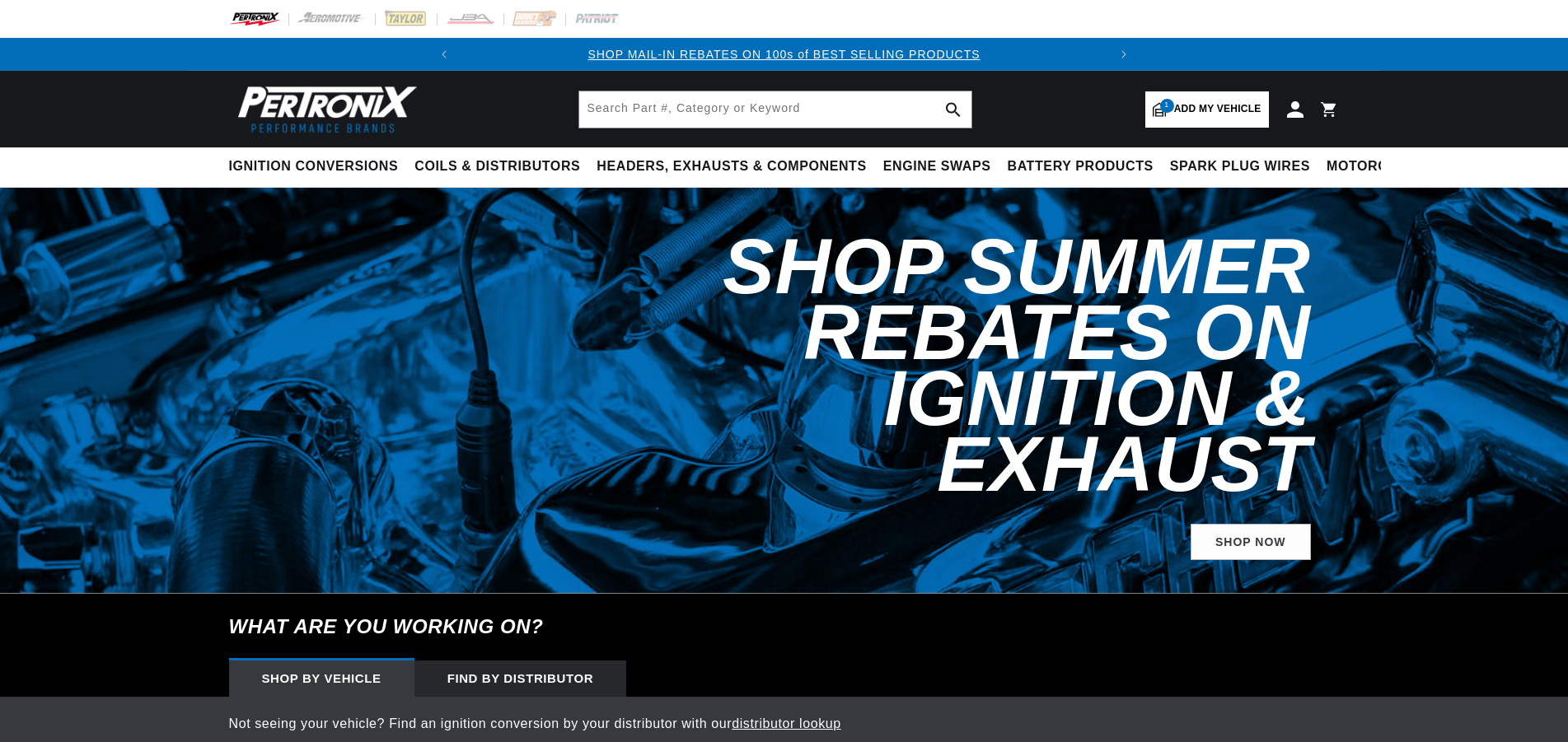
select select "1967"
select select "Volkswagen"
select select "Squareback"
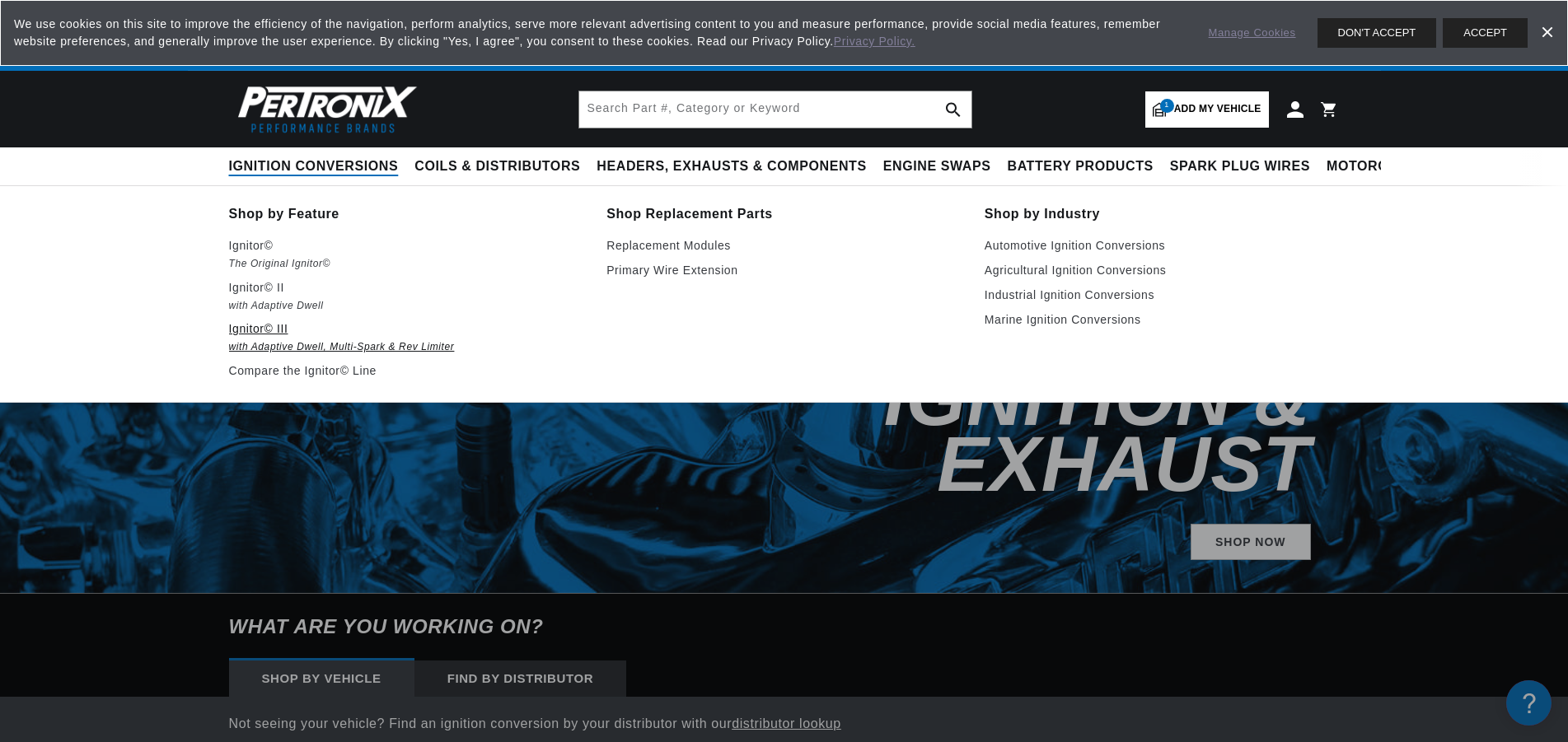
click at [254, 329] on p "Ignitor© III" at bounding box center [406, 329] width 355 height 20
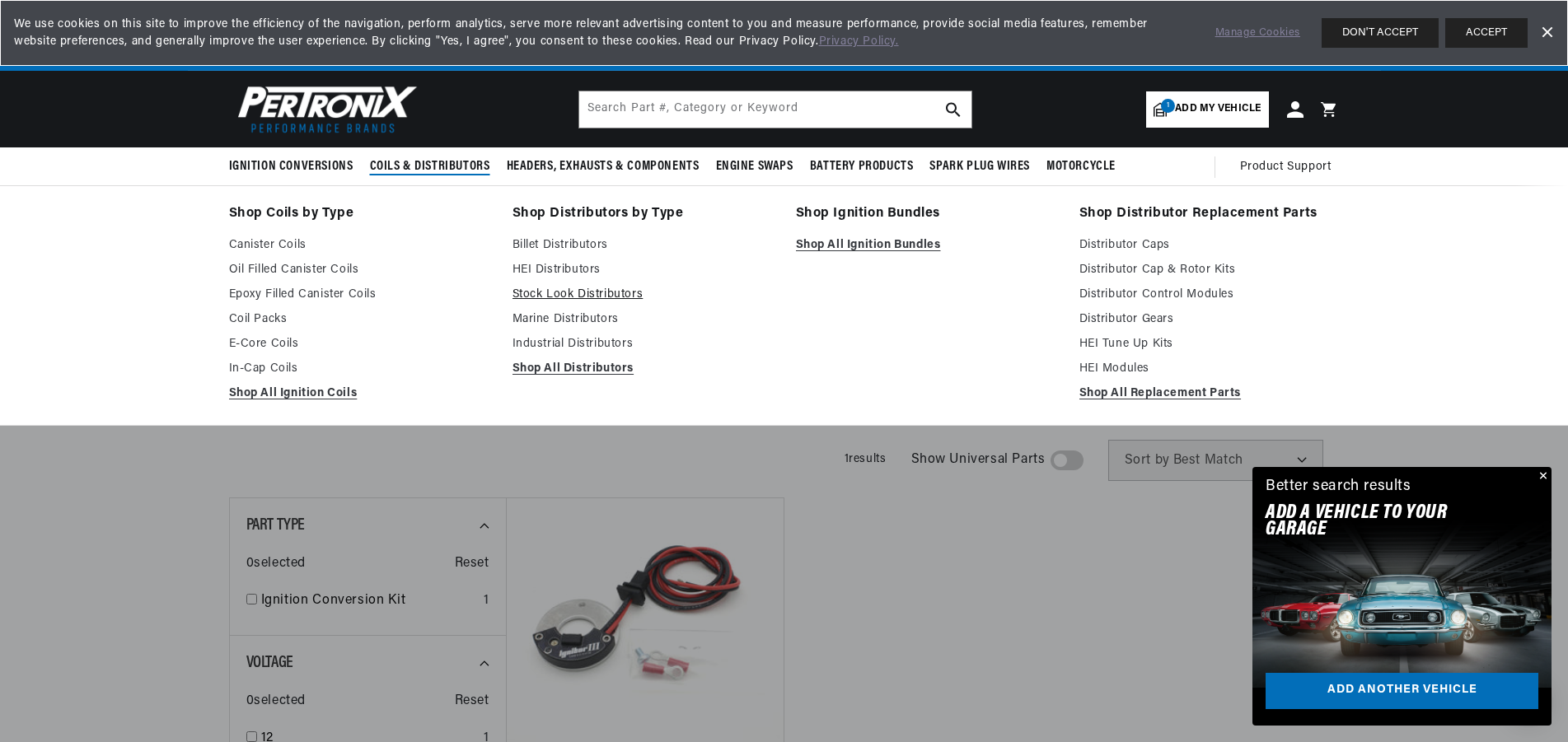
click at [587, 294] on link "Stock Look Distributors" at bounding box center [642, 294] width 260 height 20
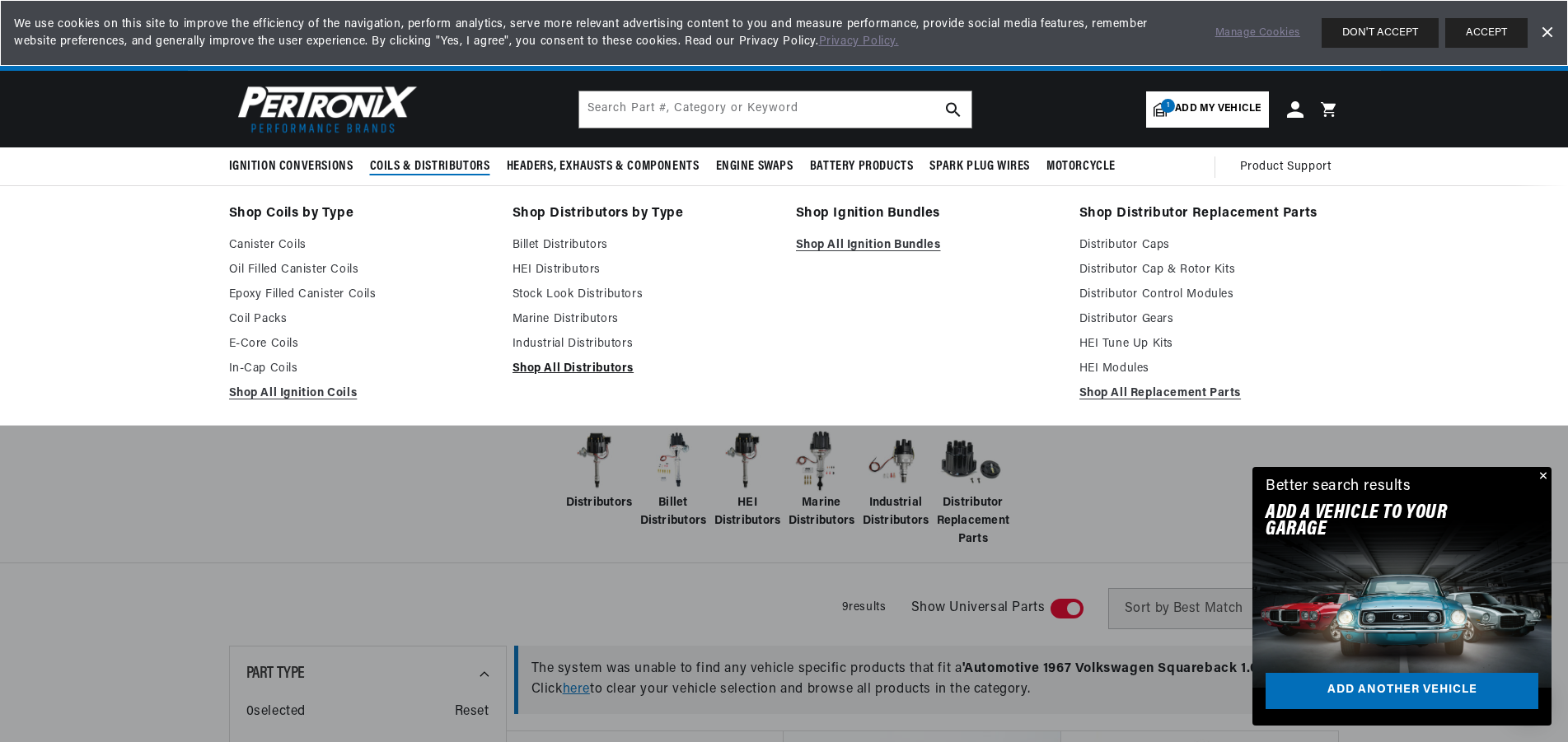
click at [541, 366] on link "Shop All Distributors" at bounding box center [642, 369] width 260 height 20
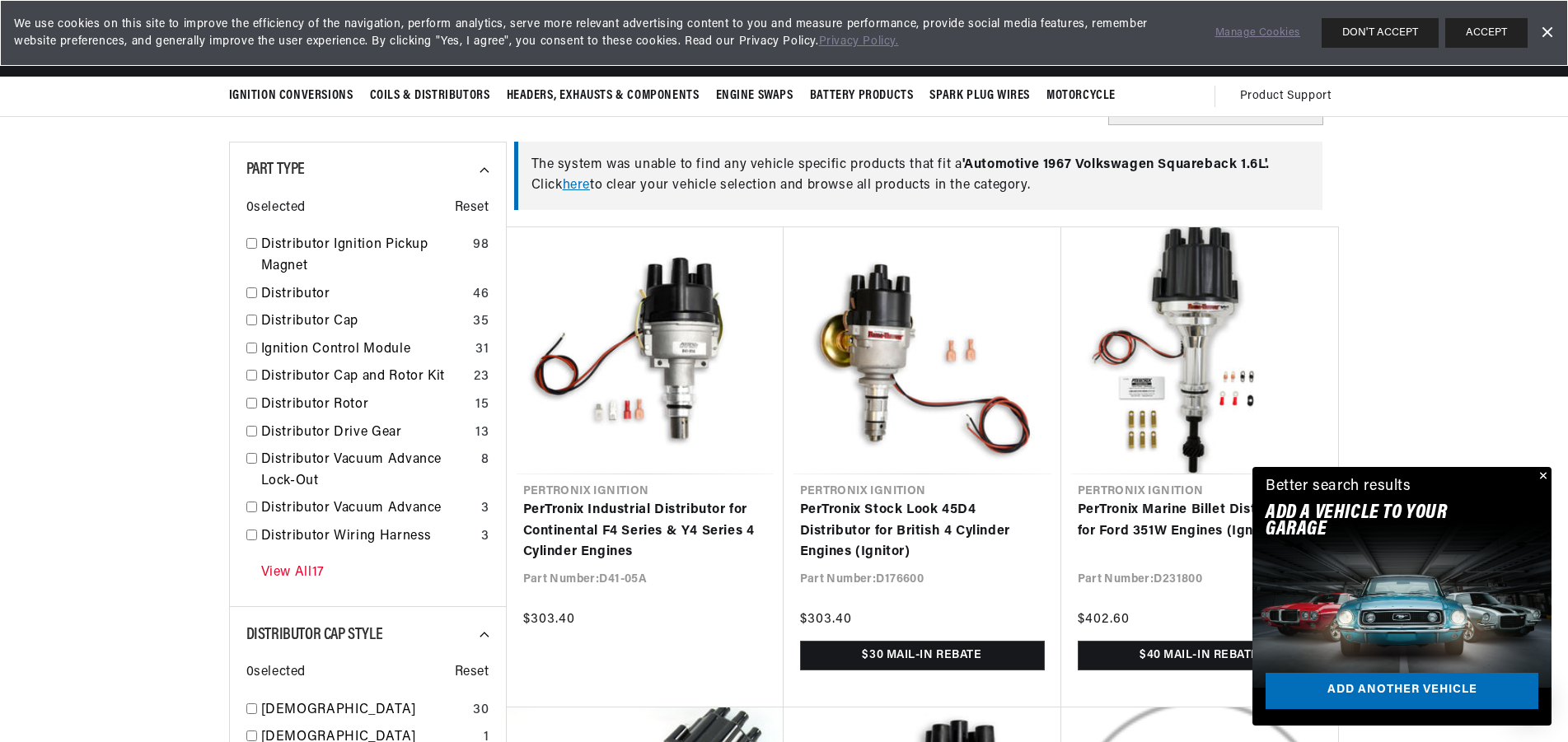
scroll to position [0, 616]
click at [296, 573] on link "View All 17" at bounding box center [293, 573] width 64 height 22
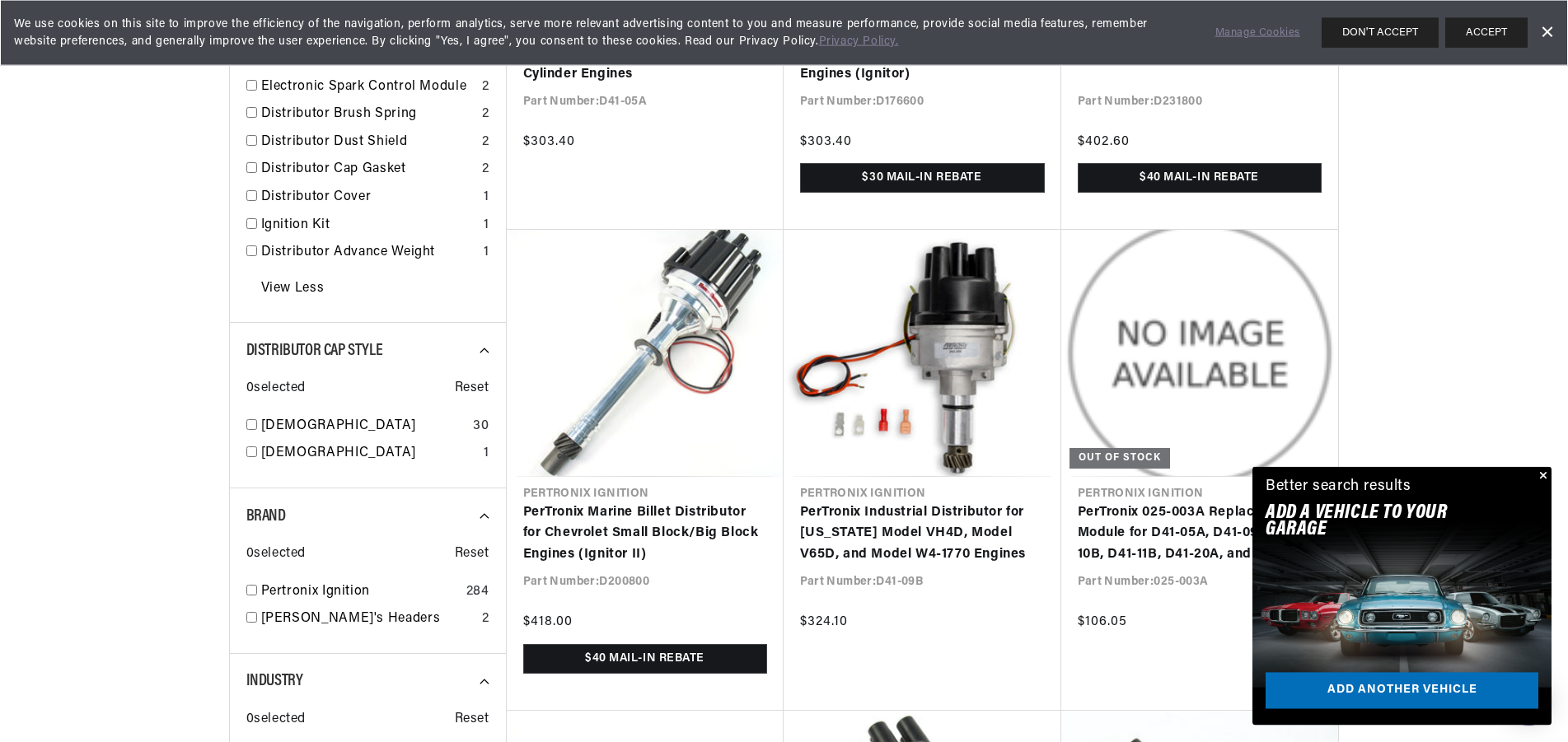
scroll to position [1008, 0]
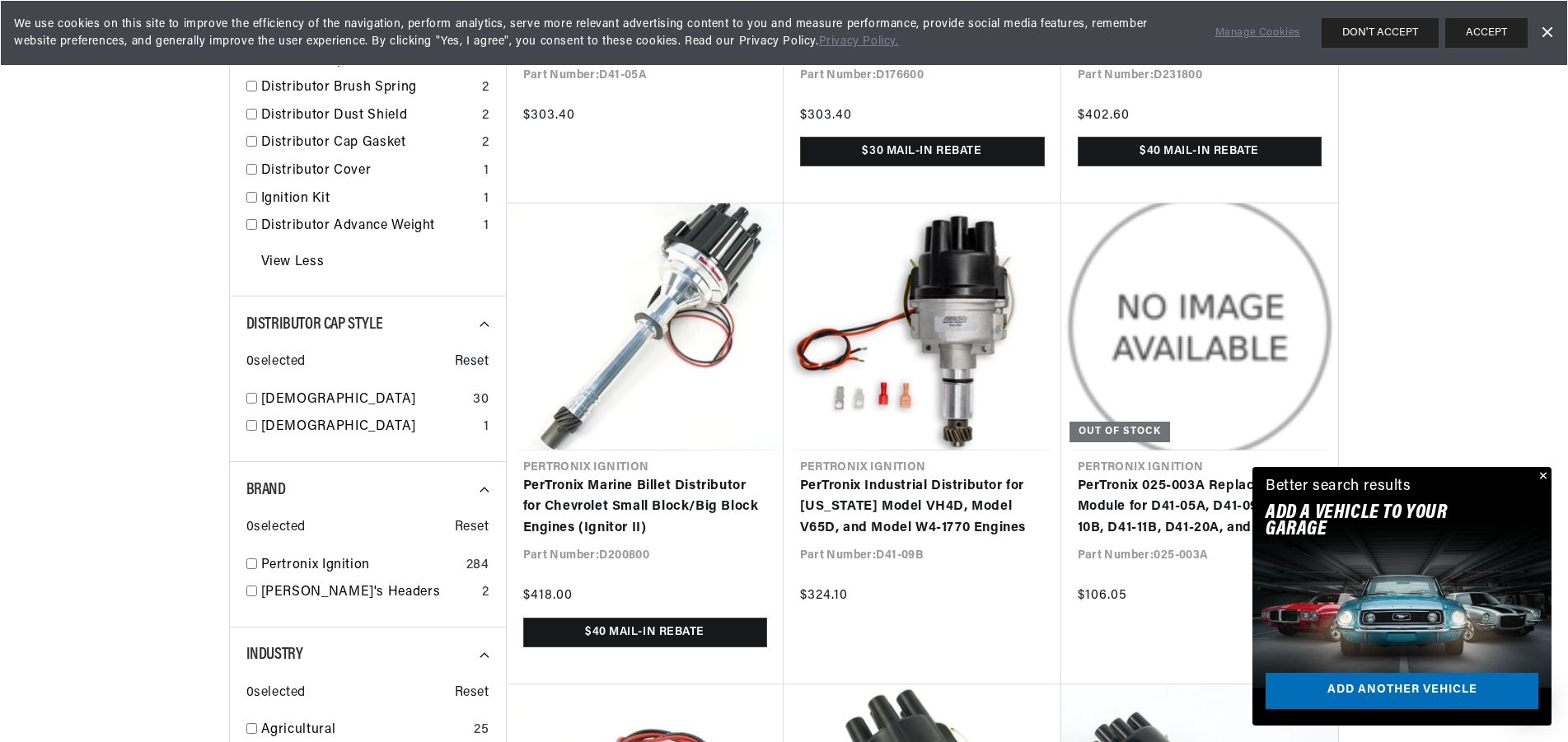
click at [1544, 477] on button "Close" at bounding box center [1541, 477] width 20 height 20
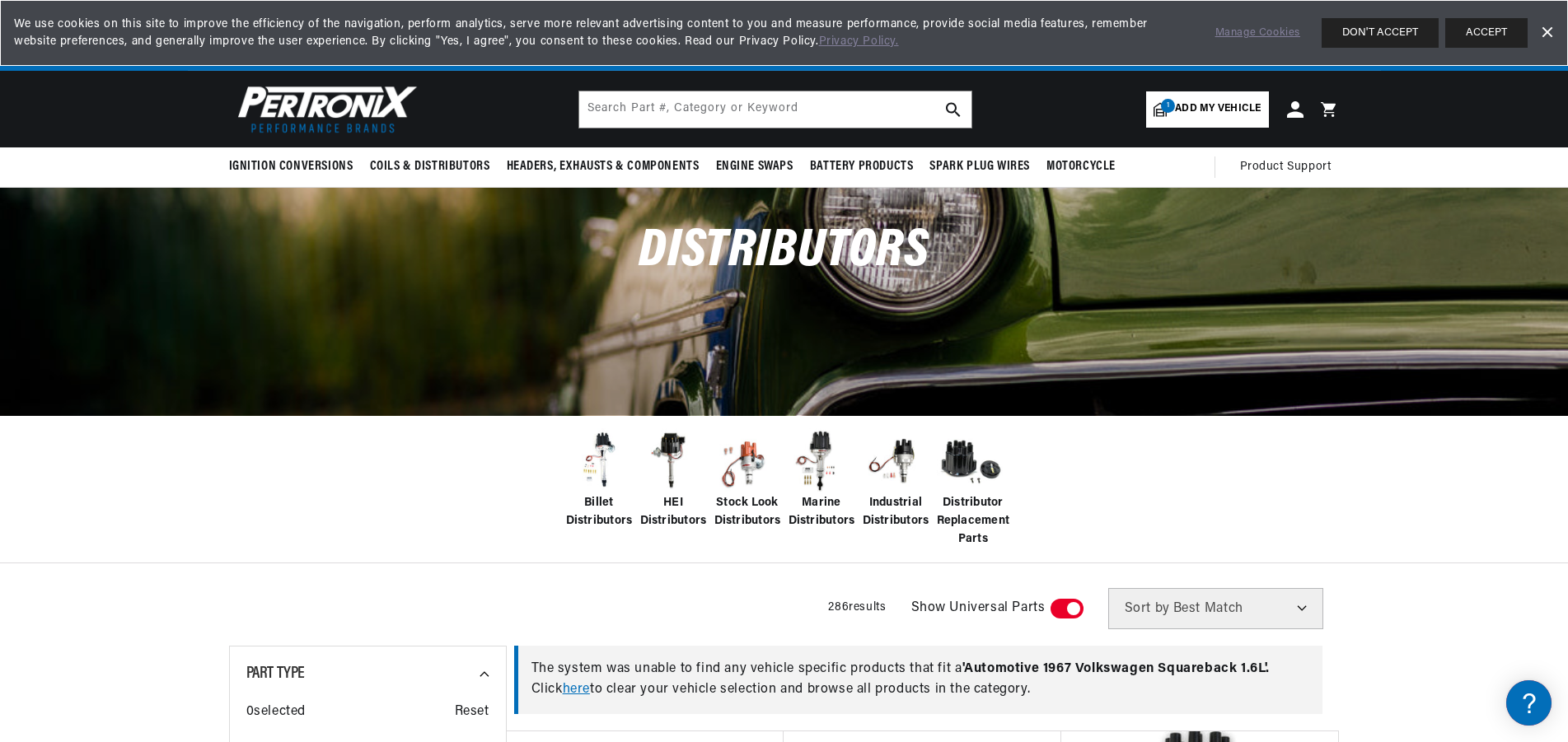
scroll to position [0, 616]
click at [766, 107] on input "text" at bounding box center [775, 109] width 392 height 36
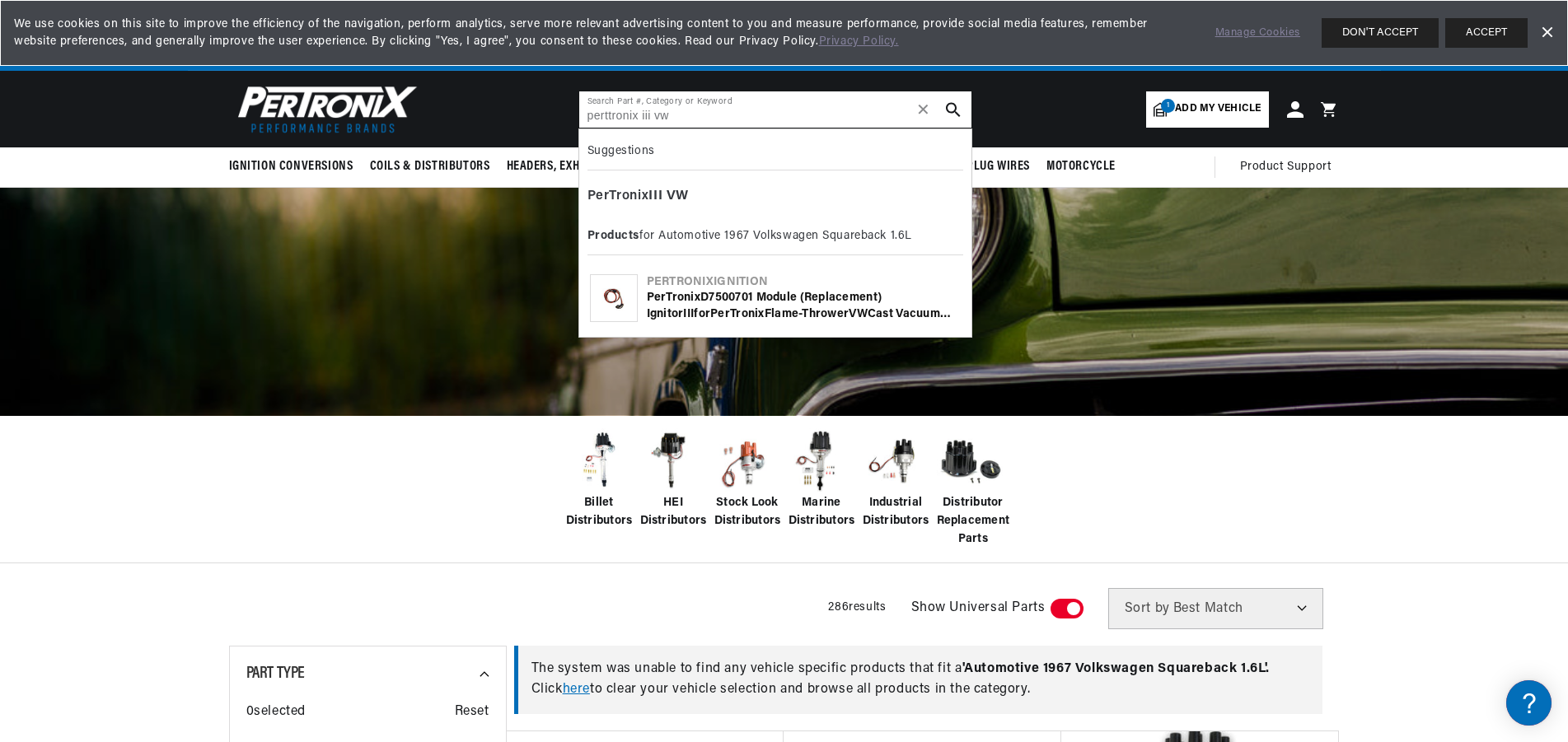
type input "Pertronix iii vw"
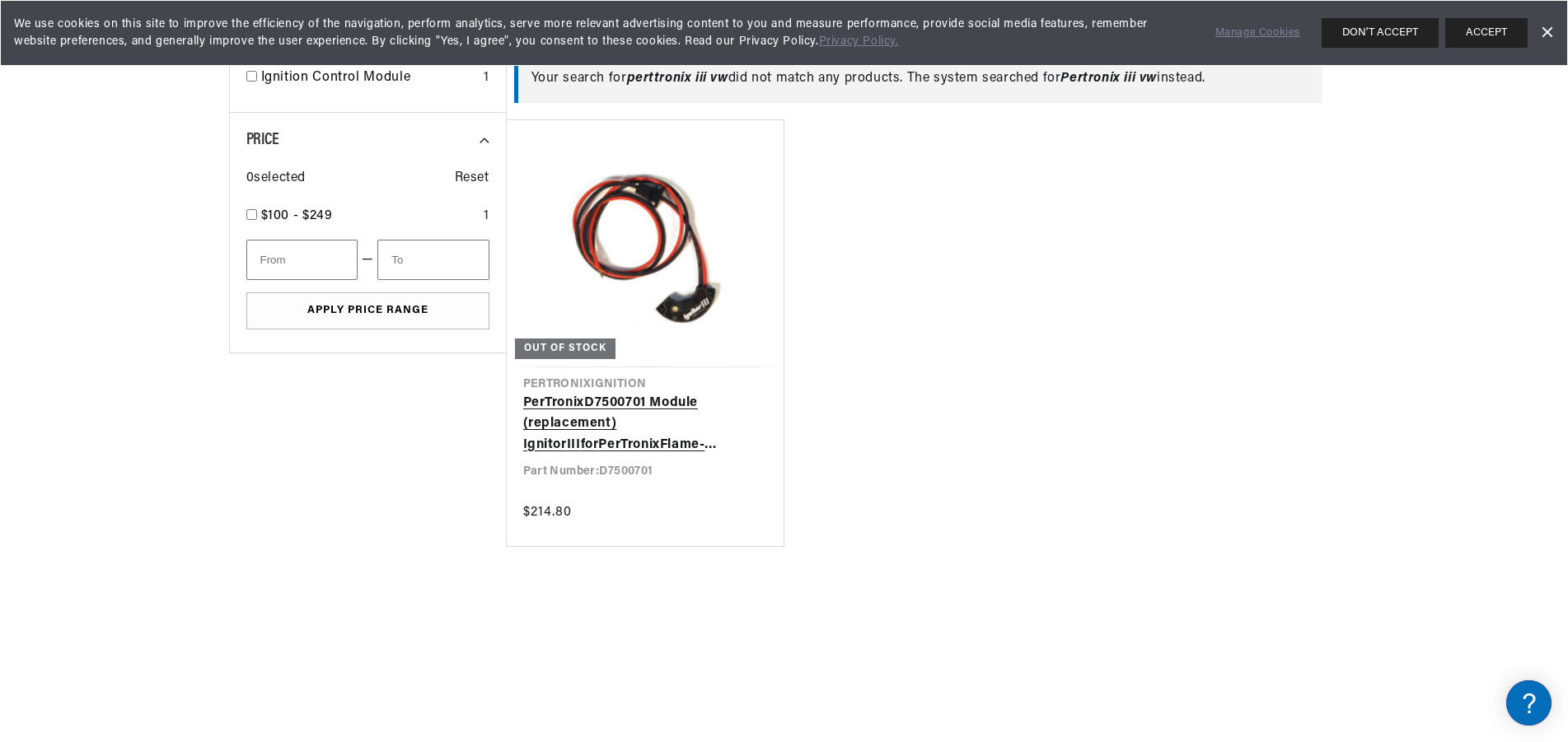
click at [644, 393] on link "PerTronix D7500701 Module (replacement) Ignitor III for PerTronix Flame-Thrower…" at bounding box center [645, 424] width 243 height 64
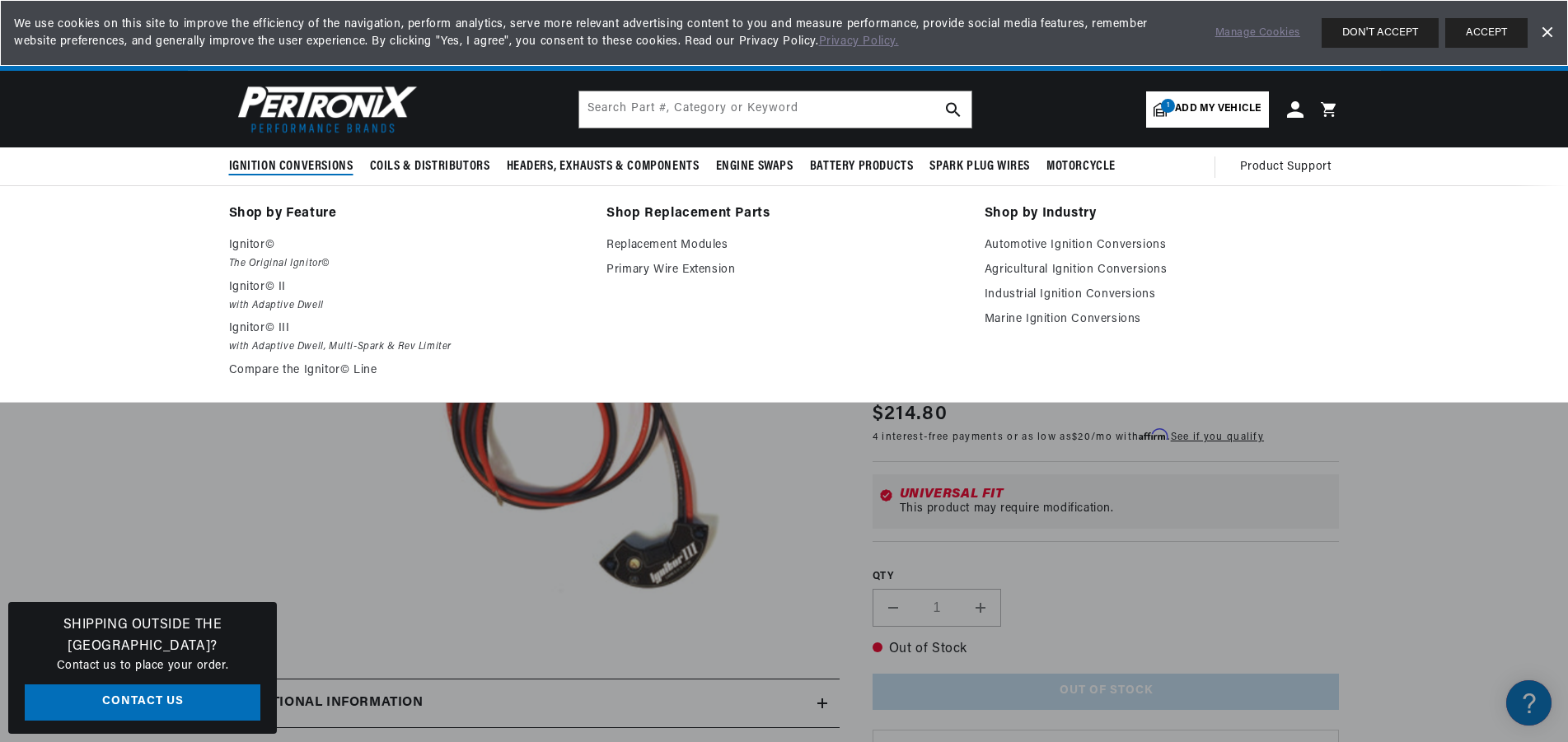
click at [308, 166] on span "Ignition Conversions" at bounding box center [291, 167] width 125 height 18
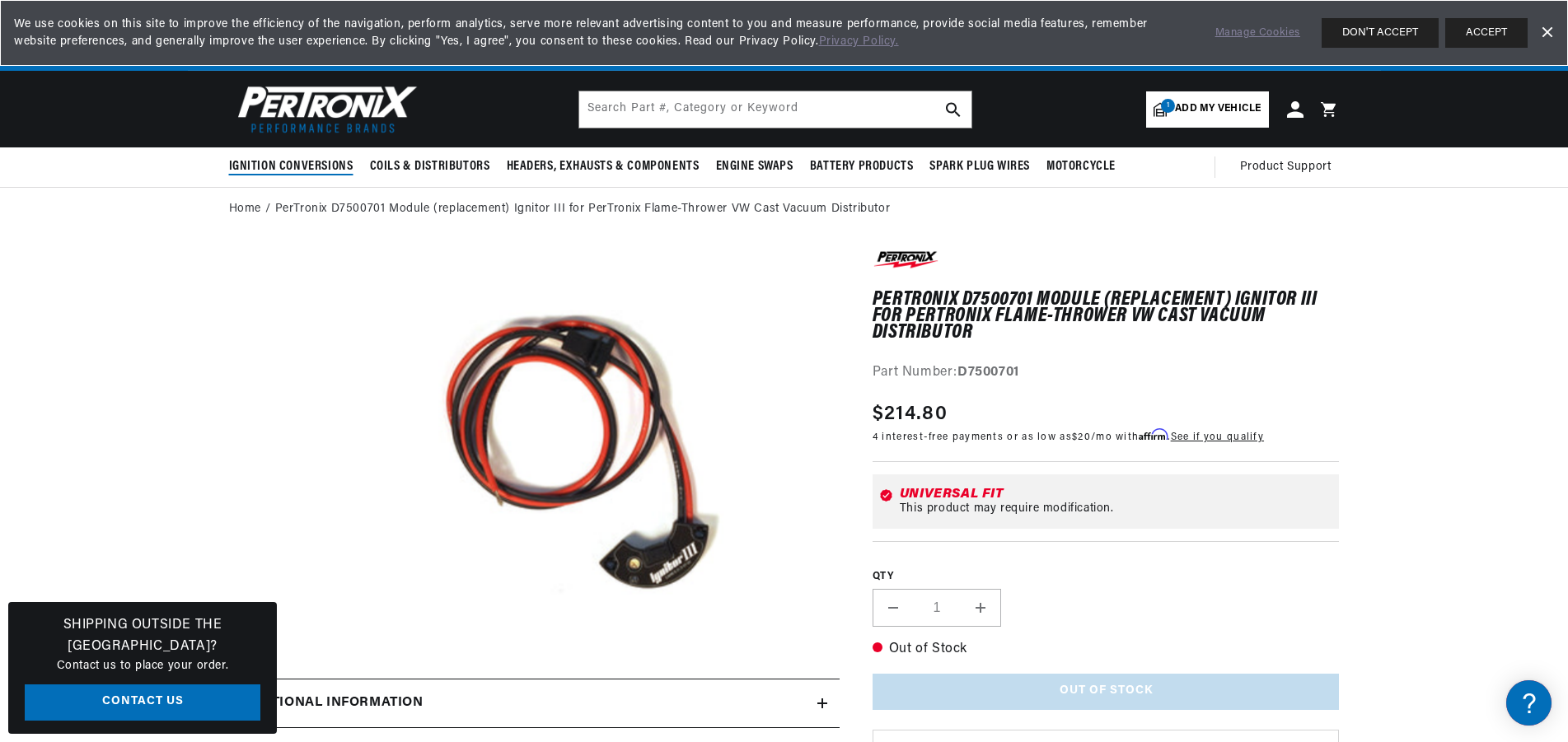
click at [302, 165] on span "Ignition Conversions" at bounding box center [291, 167] width 125 height 18
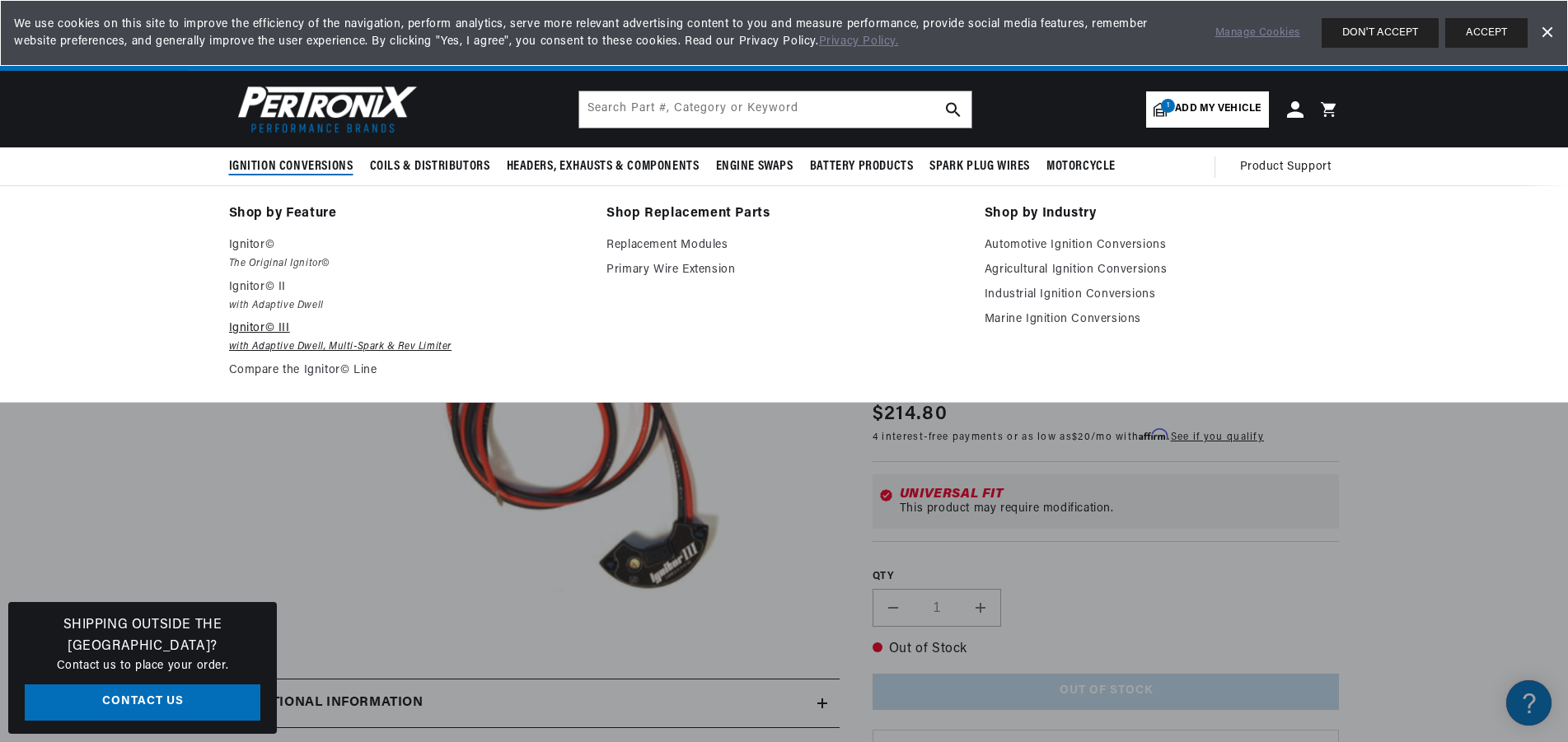
click at [249, 327] on p "Ignitor© III" at bounding box center [406, 329] width 355 height 20
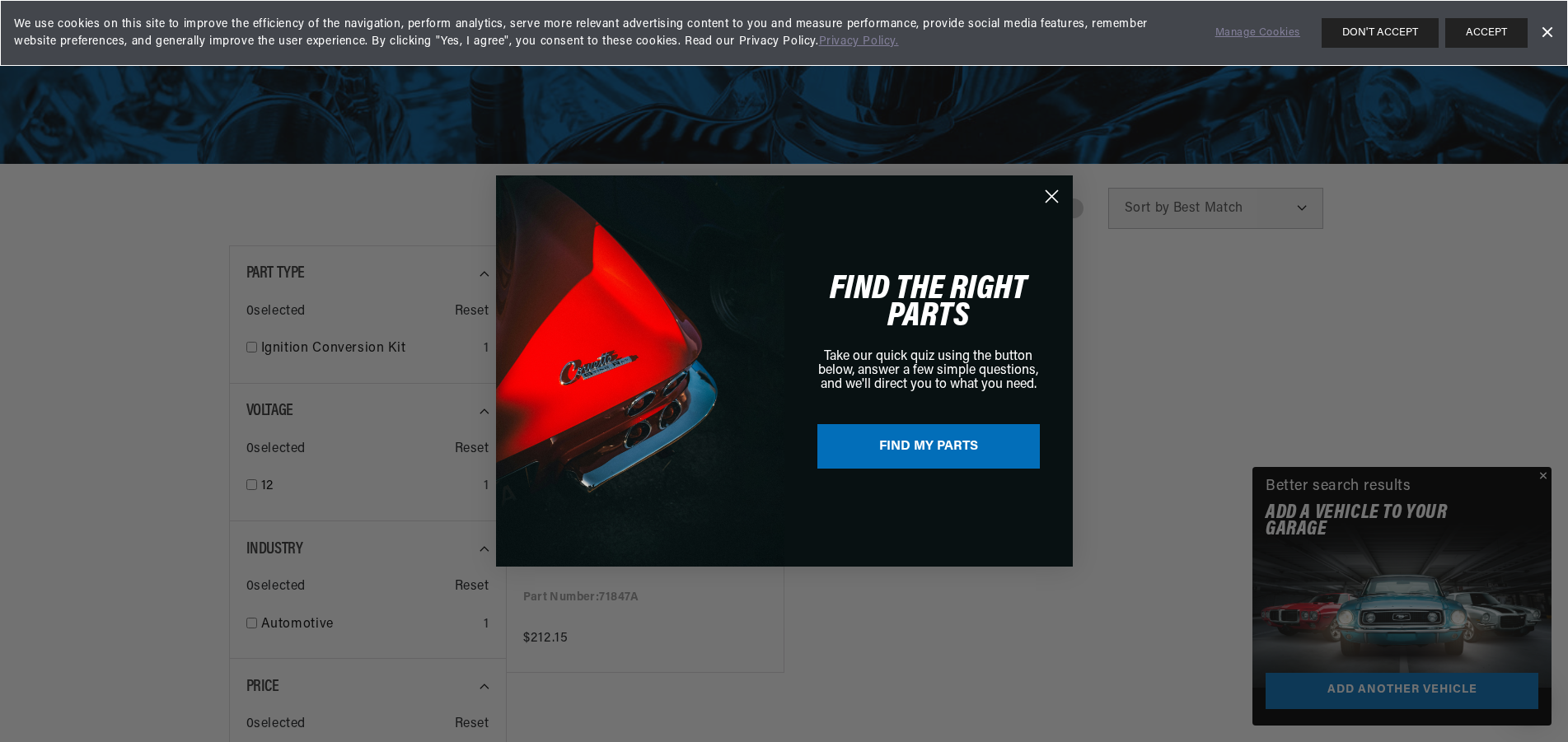
click at [1043, 197] on circle "Close dialog" at bounding box center [1052, 196] width 27 height 27
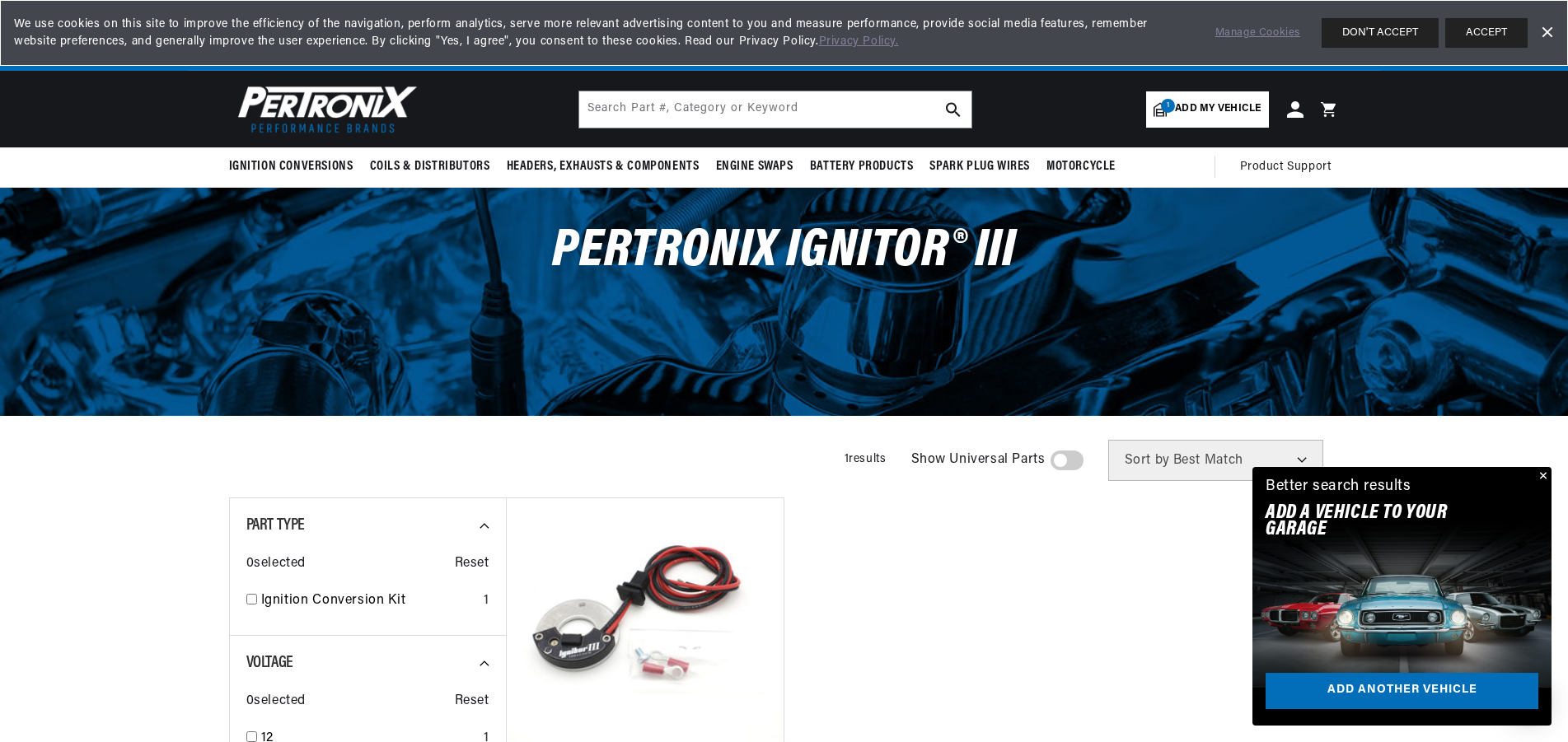
scroll to position [0, 616]
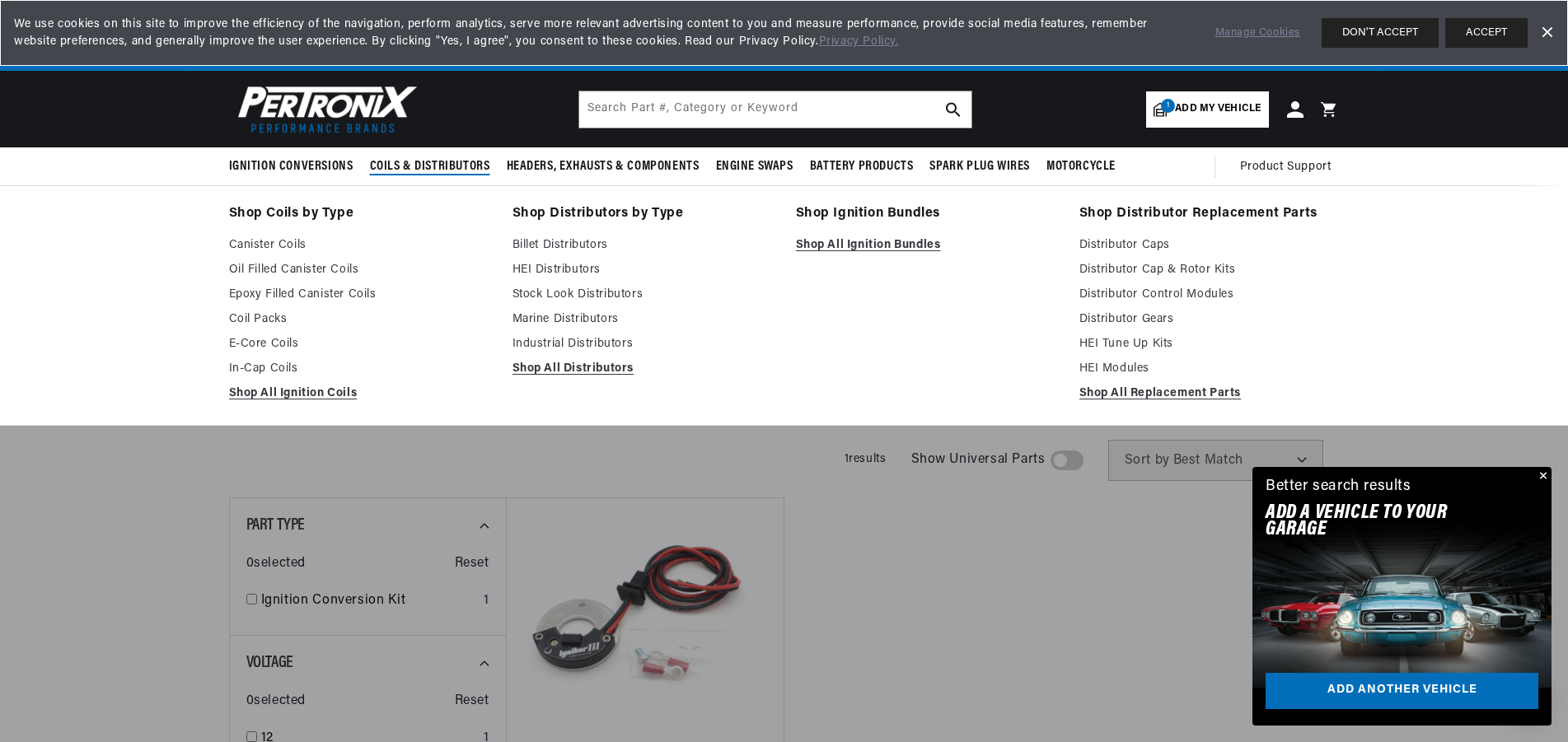
click at [613, 207] on link "Shop Distributors by Type" at bounding box center [642, 213] width 260 height 23
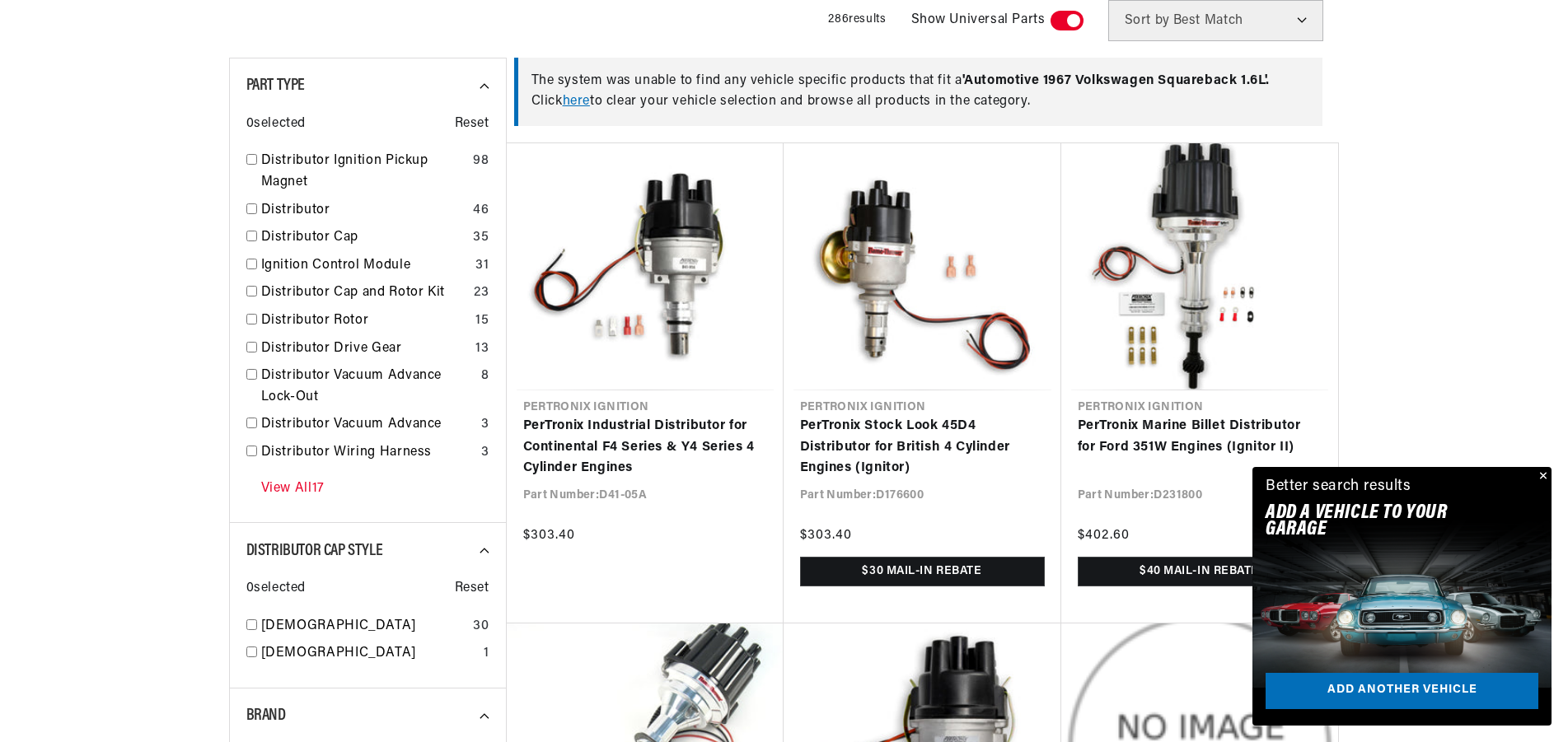
scroll to position [588, 0]
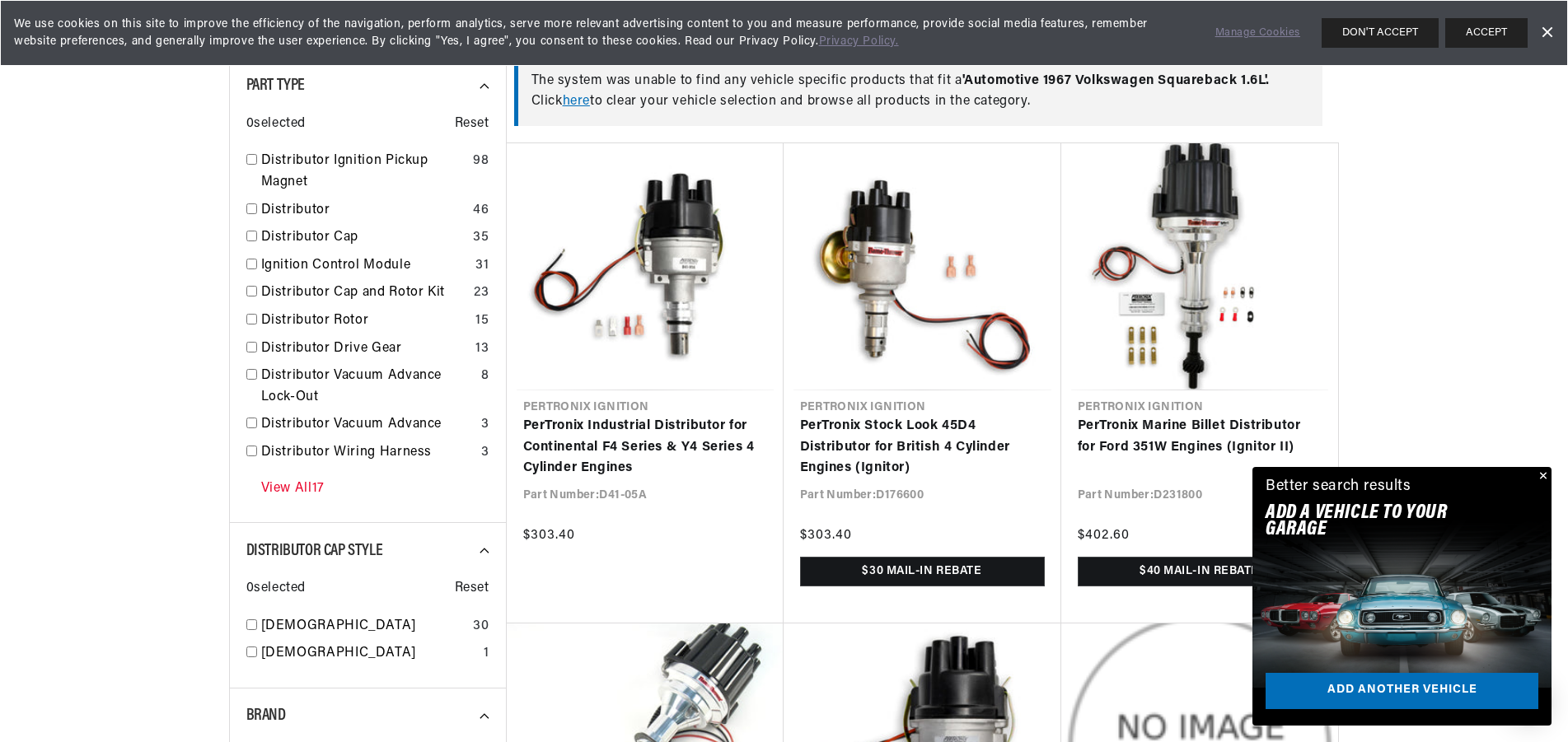
click at [297, 488] on link "View All 17" at bounding box center [293, 490] width 64 height 22
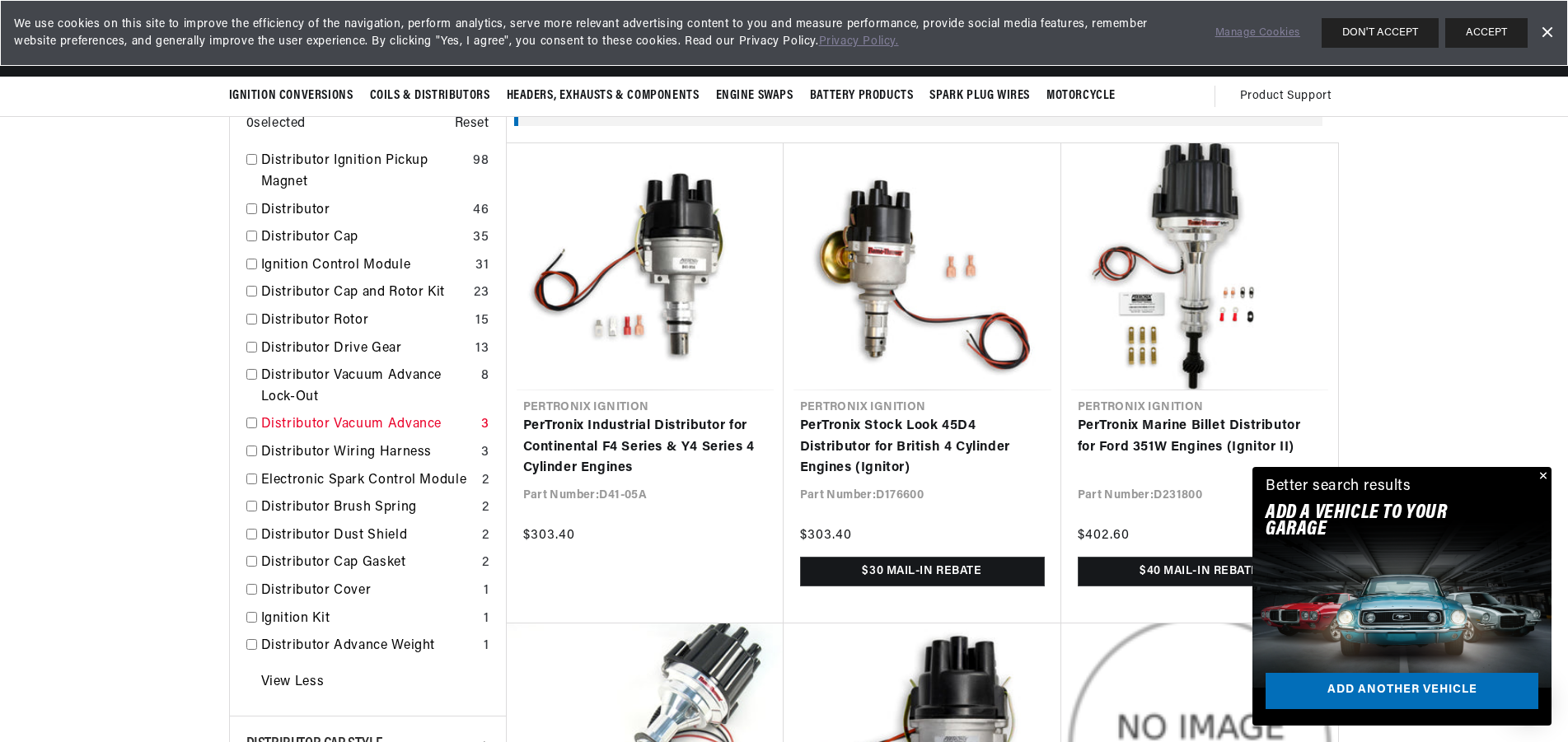
scroll to position [0, 0]
click at [402, 423] on link "Distributor Vacuum Advance" at bounding box center [367, 425] width 213 height 22
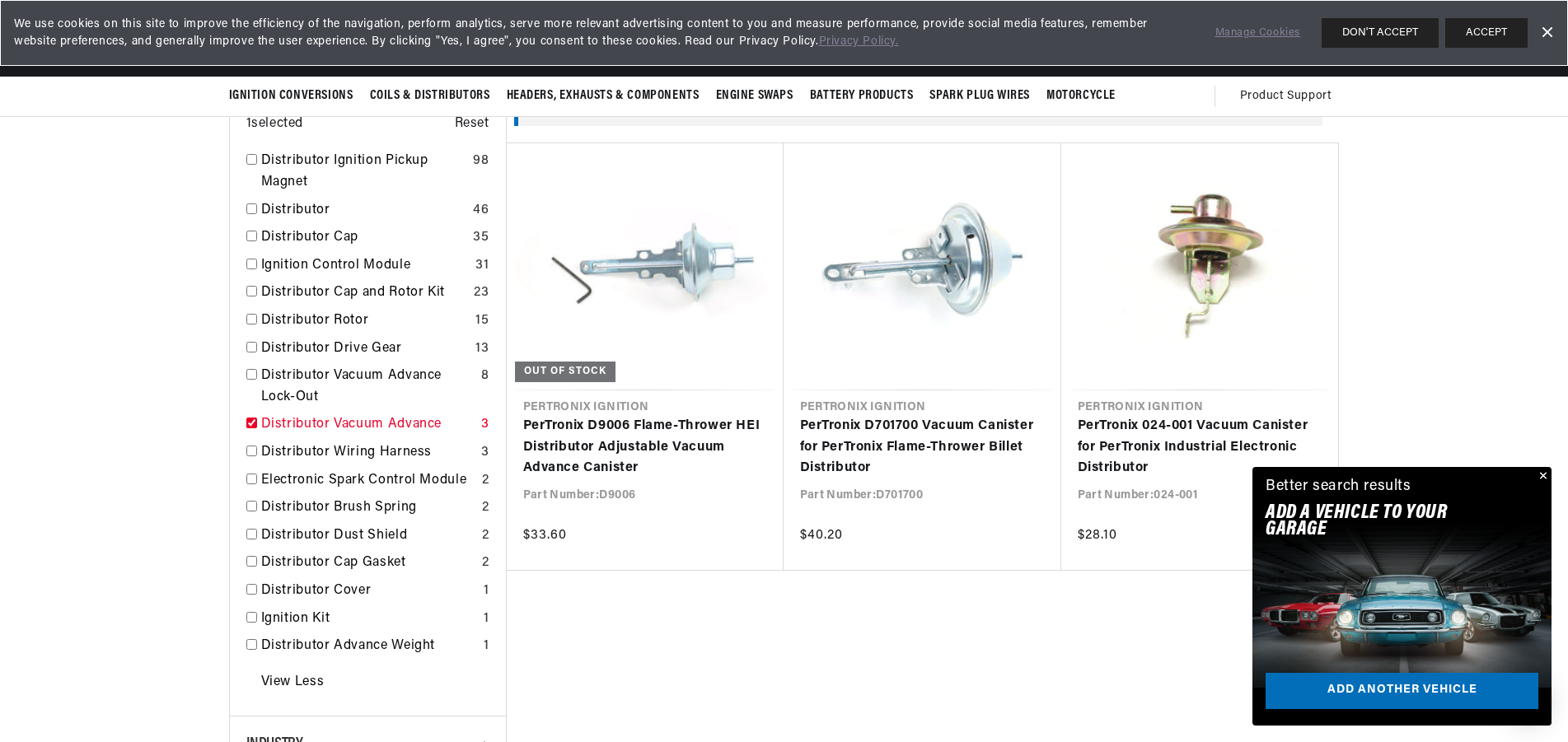
scroll to position [0, 616]
click at [402, 423] on link "Distributor Vacuum Advance" at bounding box center [367, 425] width 213 height 22
checkbox input "false"
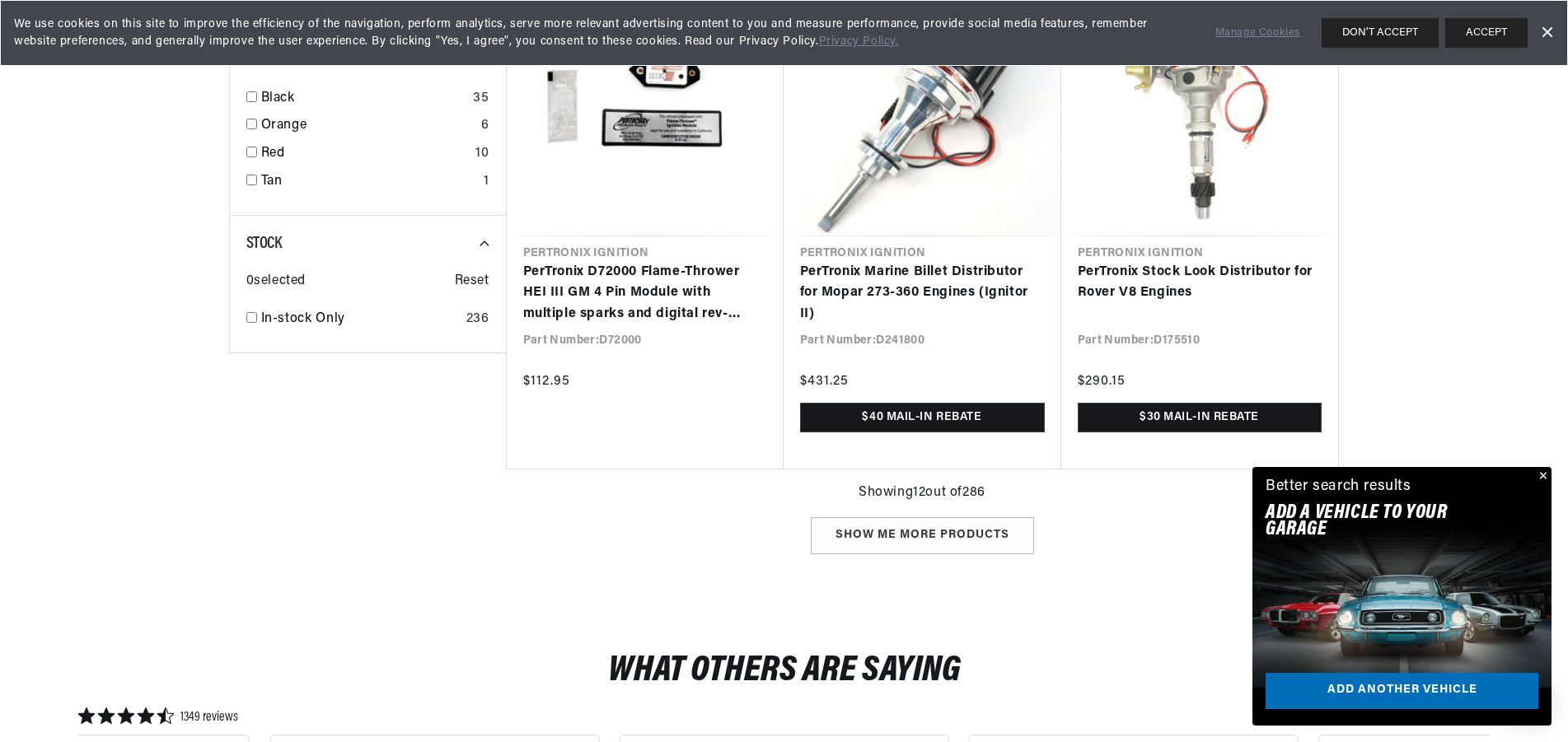
scroll to position [1933, 0]
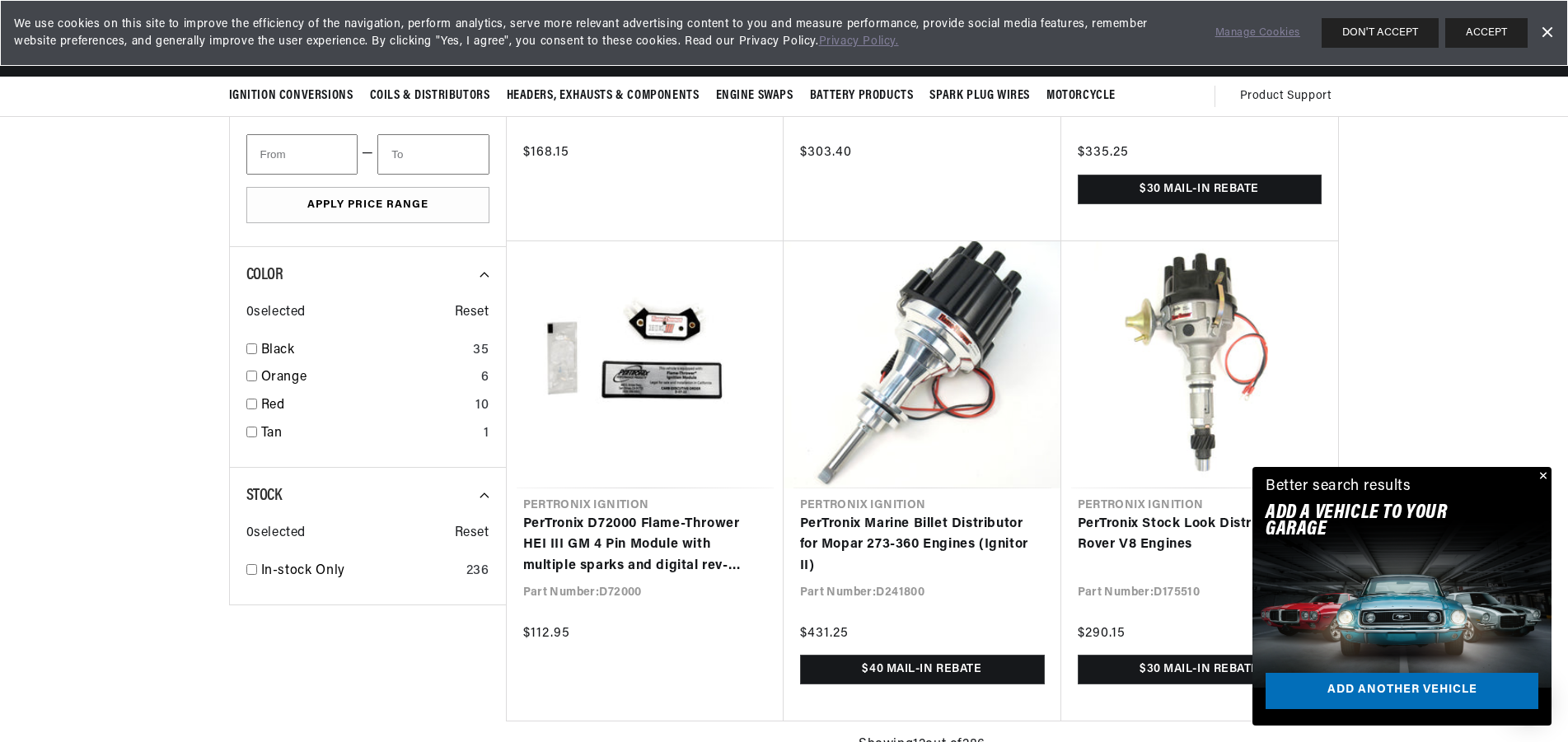
click at [1547, 478] on button "Close" at bounding box center [1541, 477] width 20 height 20
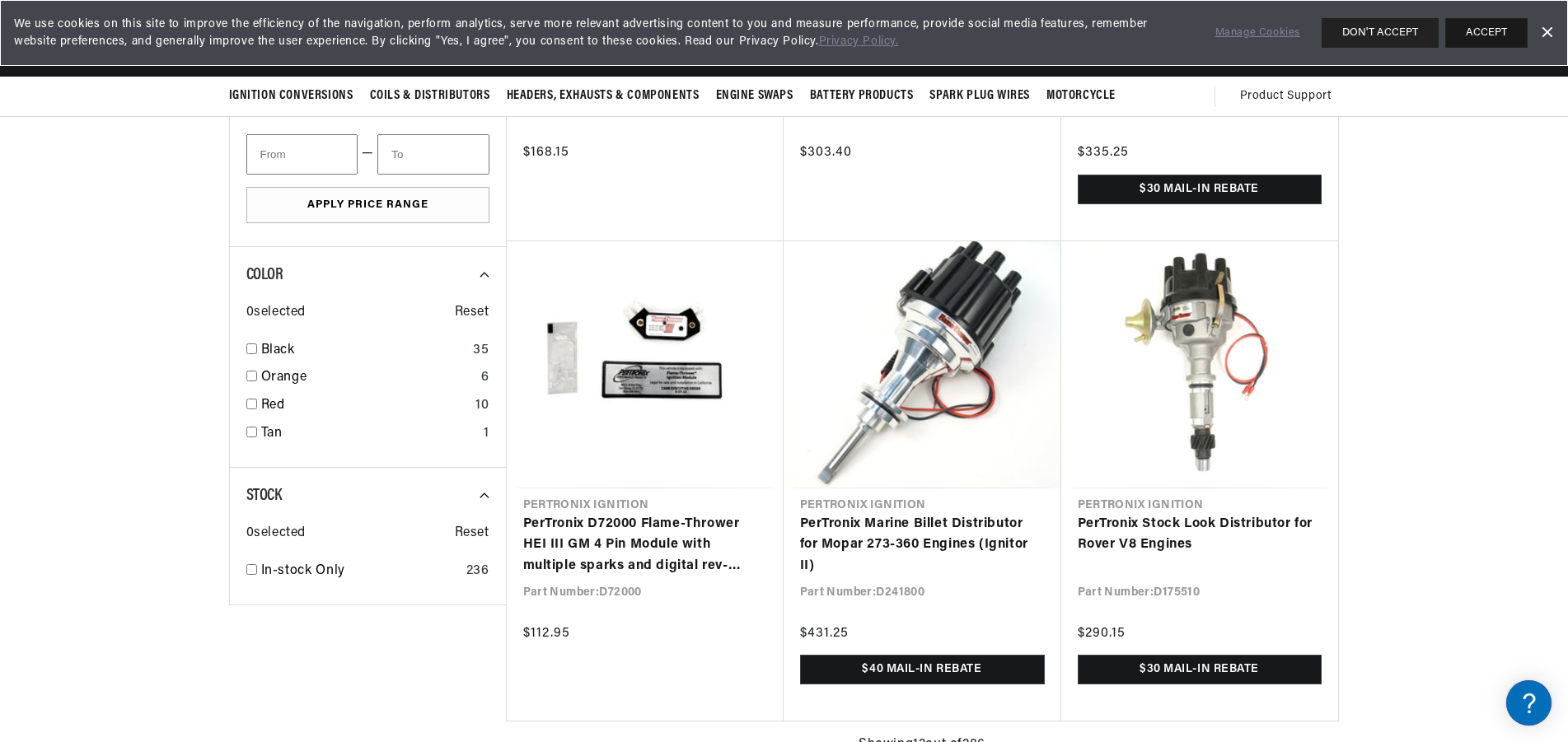
click at [1501, 29] on button "ACCEPT" at bounding box center [1487, 32] width 82 height 29
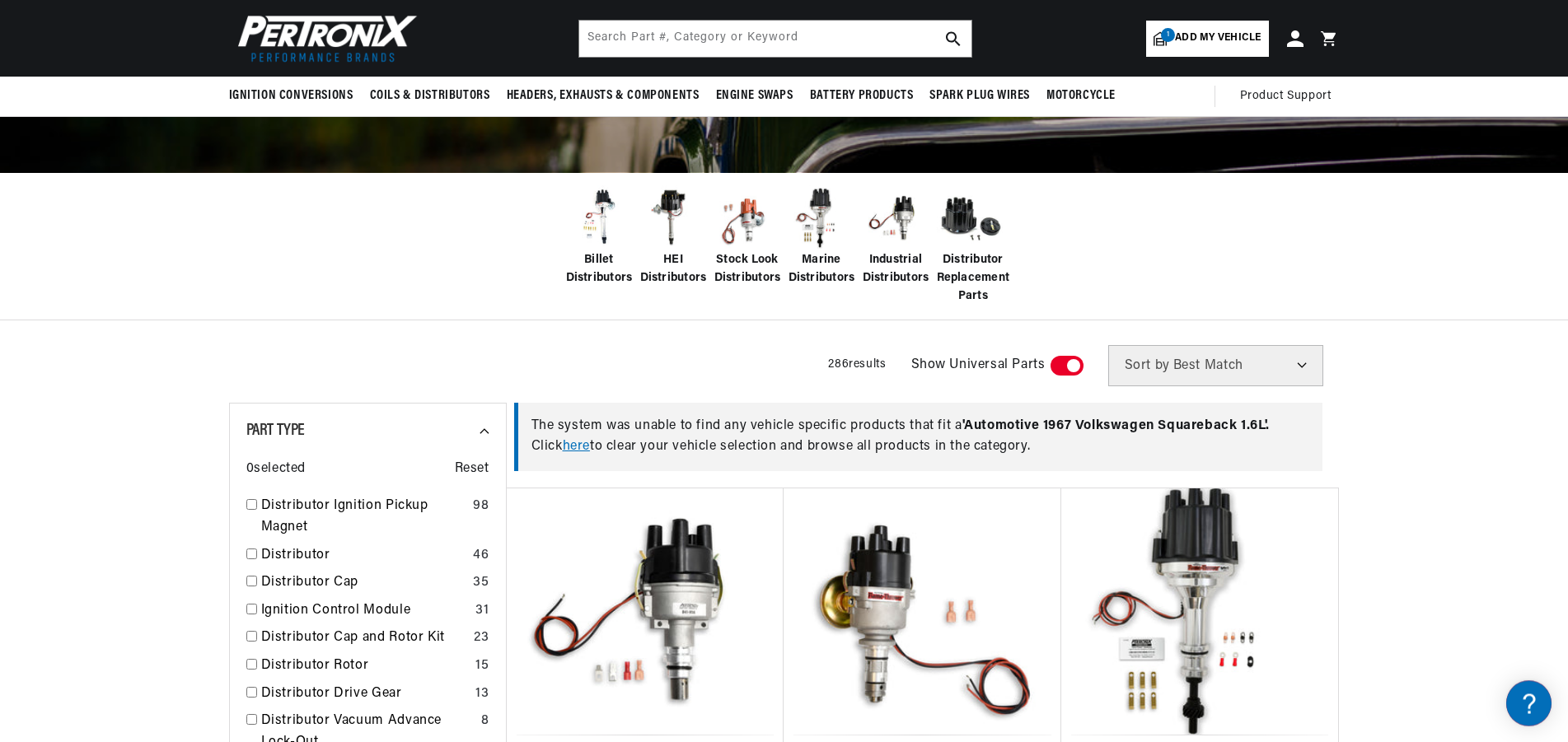
scroll to position [0, 0]
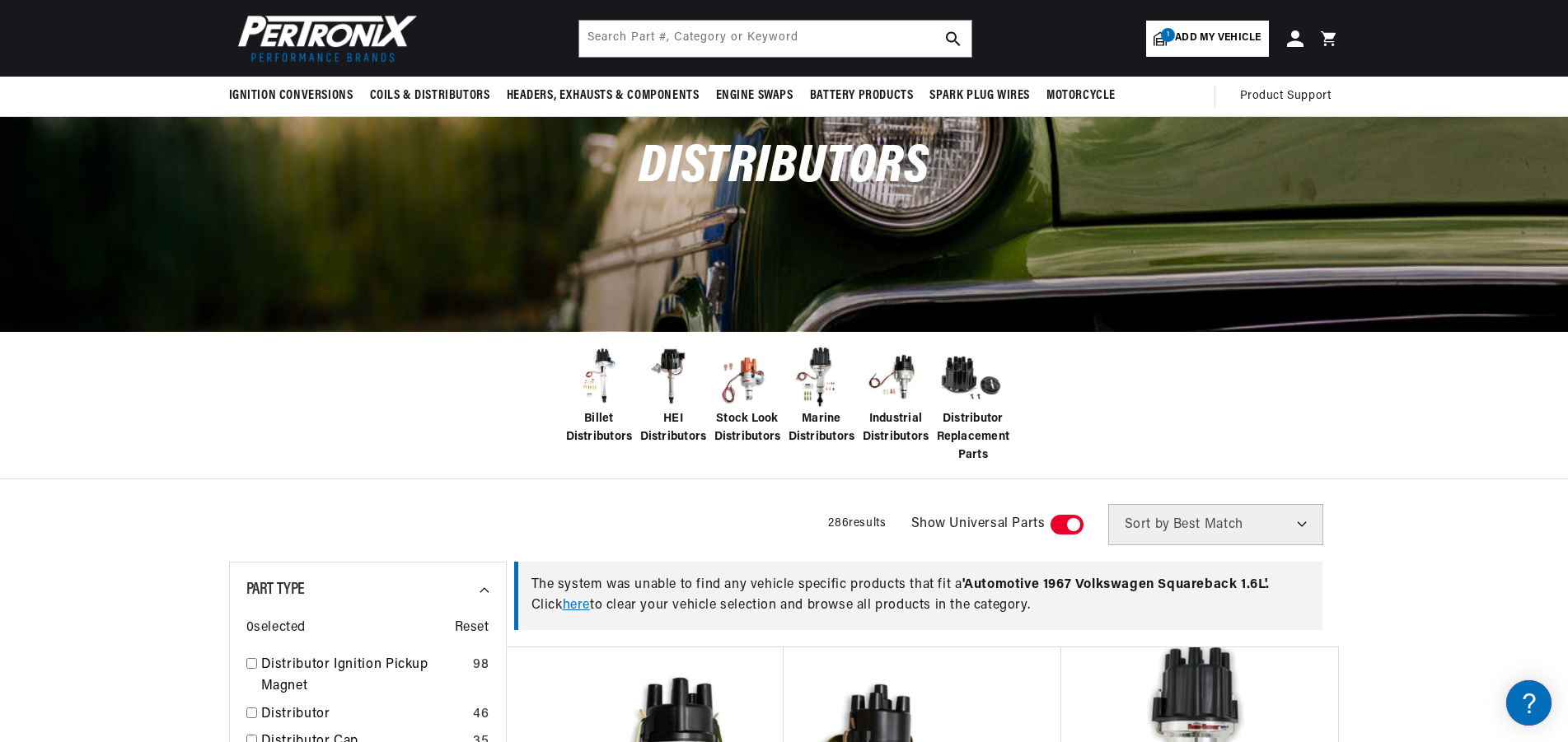
click at [1194, 37] on span "Add my vehicle" at bounding box center [1217, 38] width 85 height 16
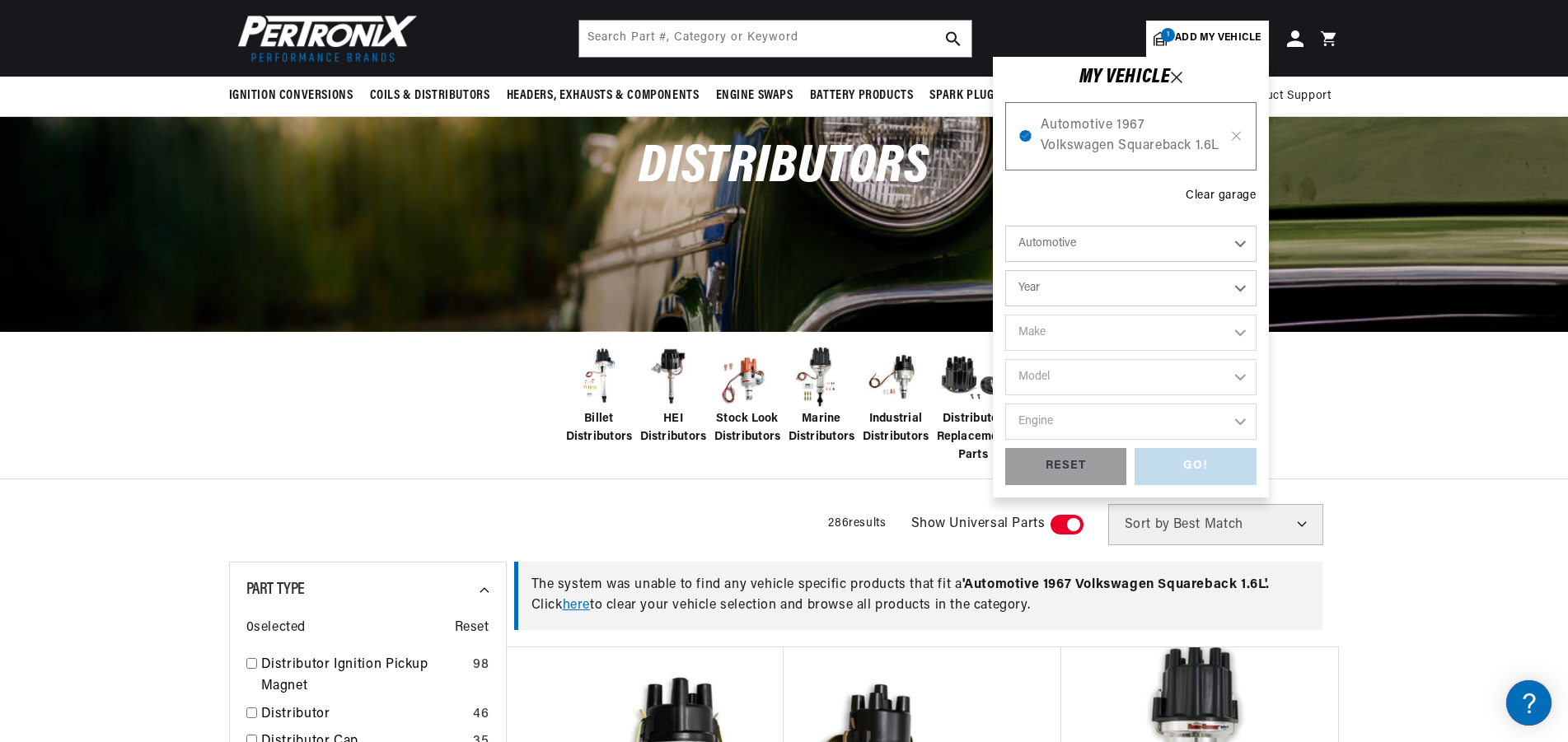
scroll to position [0, 616]
click at [1188, 473] on div "GO! RESET" at bounding box center [1131, 467] width 251 height 37
click at [1356, 275] on div "Distributors" at bounding box center [784, 217] width 1568 height 227
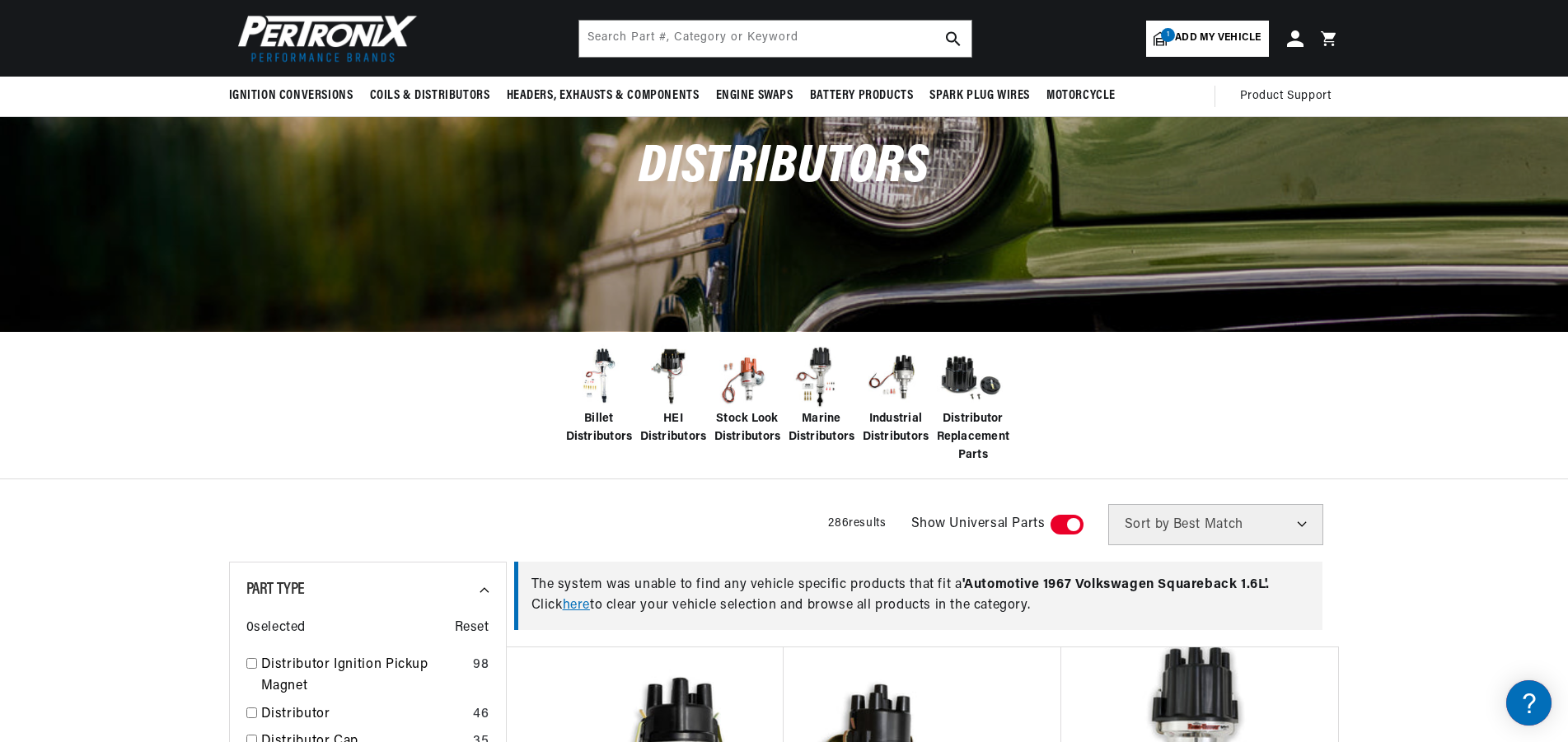
click at [1225, 29] on link "1 Add my vehicle" at bounding box center [1207, 38] width 122 height 36
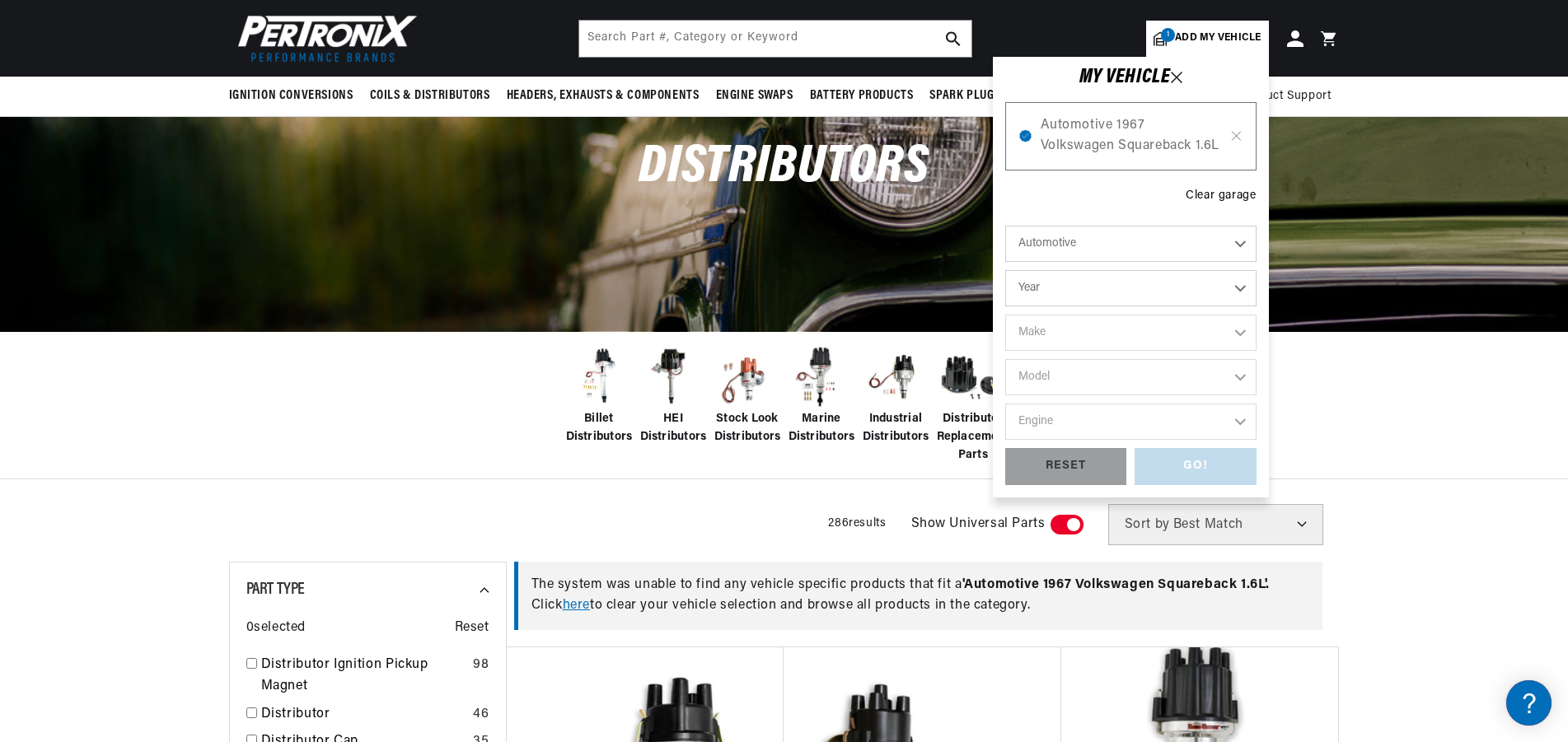
scroll to position [0, 0]
click at [1182, 74] on icon at bounding box center [1177, 78] width 12 height 12
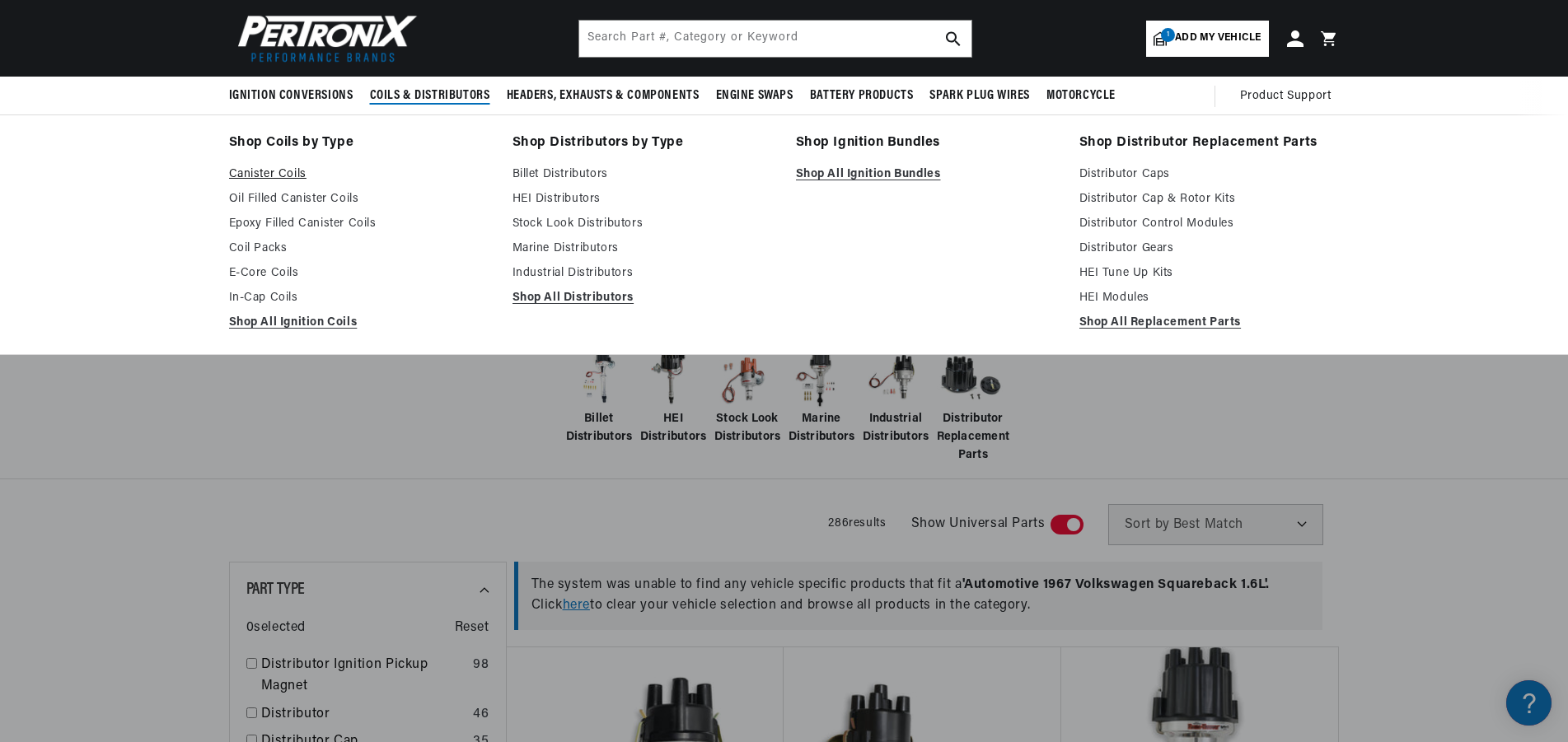
click at [264, 172] on link "Canister Coils" at bounding box center [358, 175] width 260 height 20
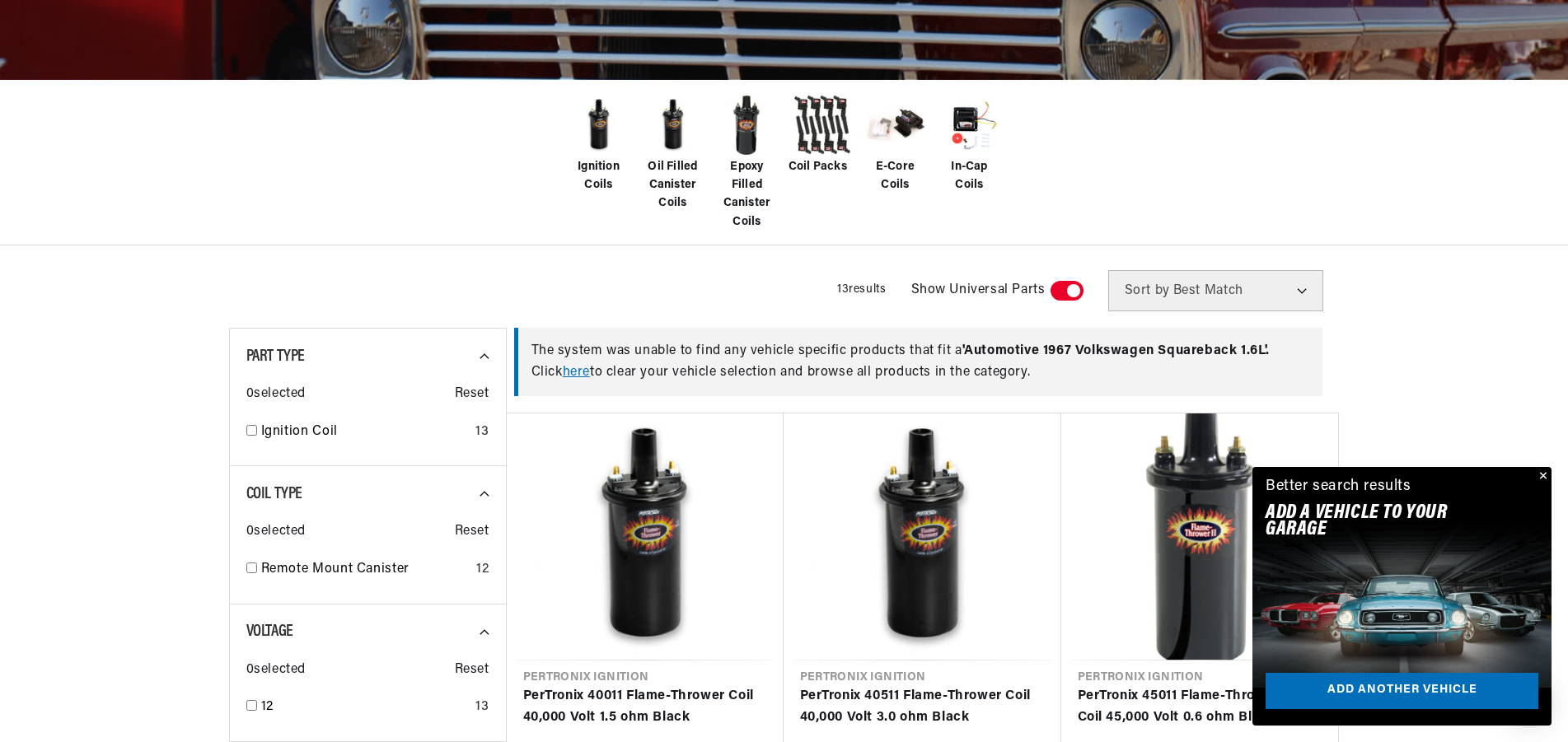
click at [745, 129] on img at bounding box center [747, 125] width 66 height 66
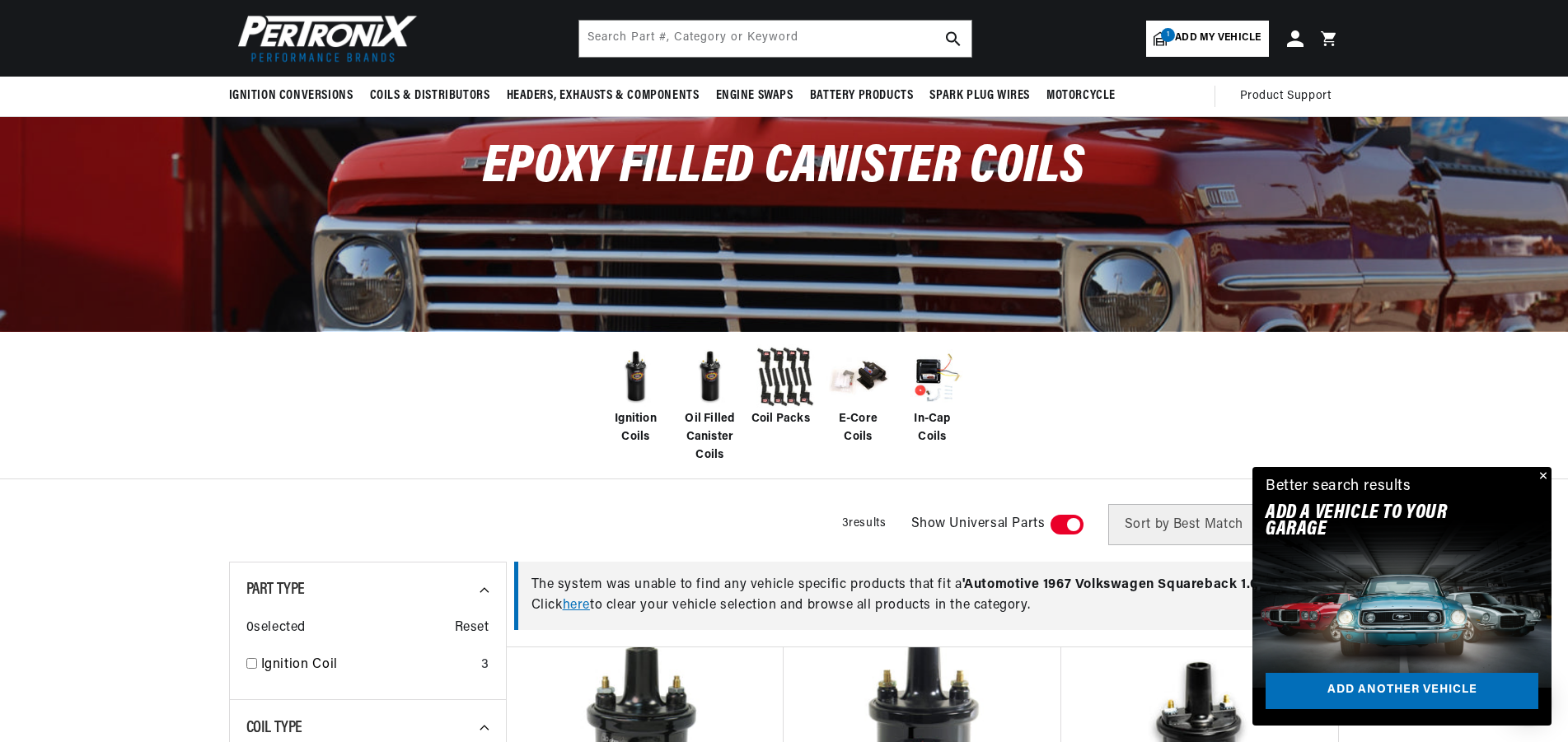
scroll to position [0, 616]
click at [705, 382] on img at bounding box center [710, 377] width 66 height 66
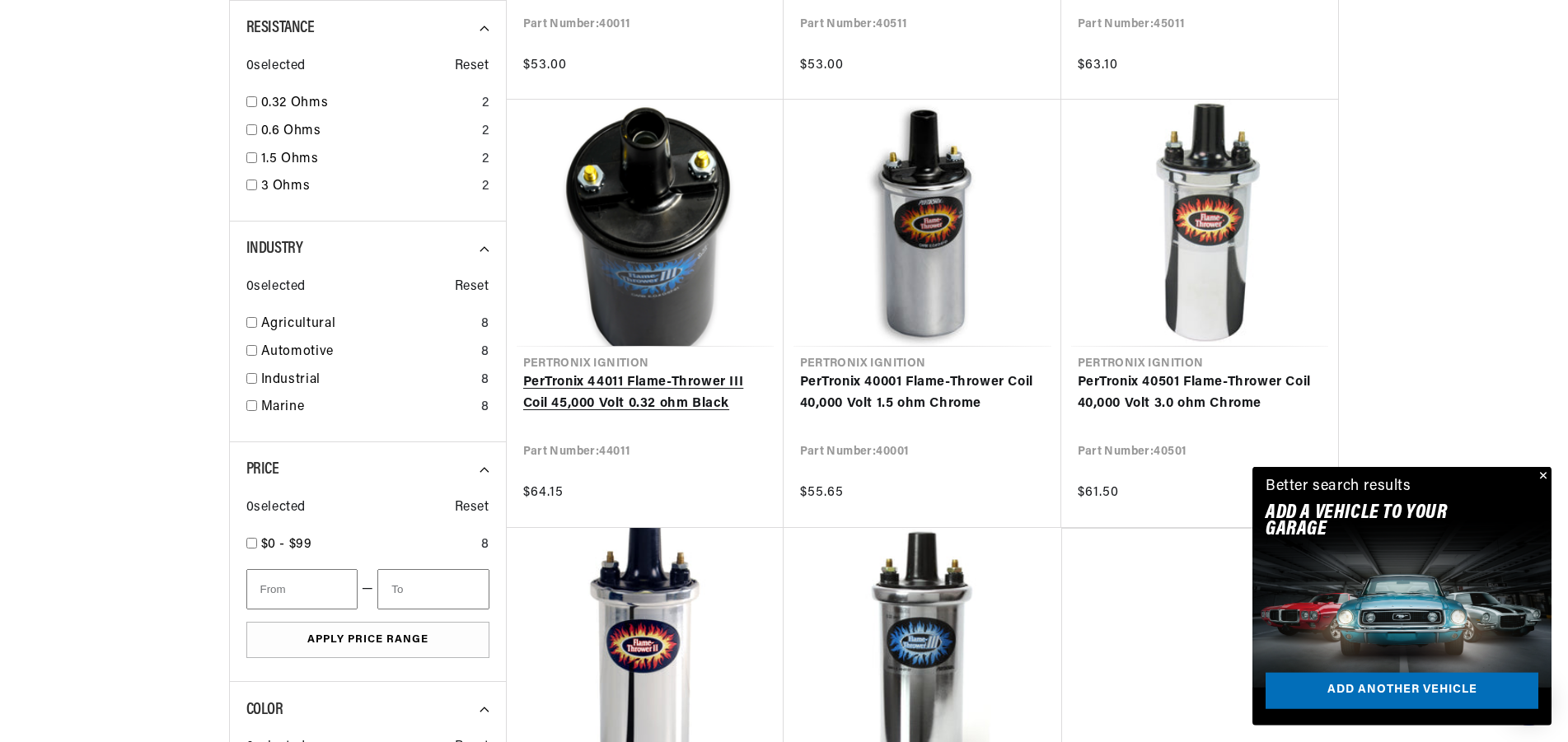
scroll to position [1176, 0]
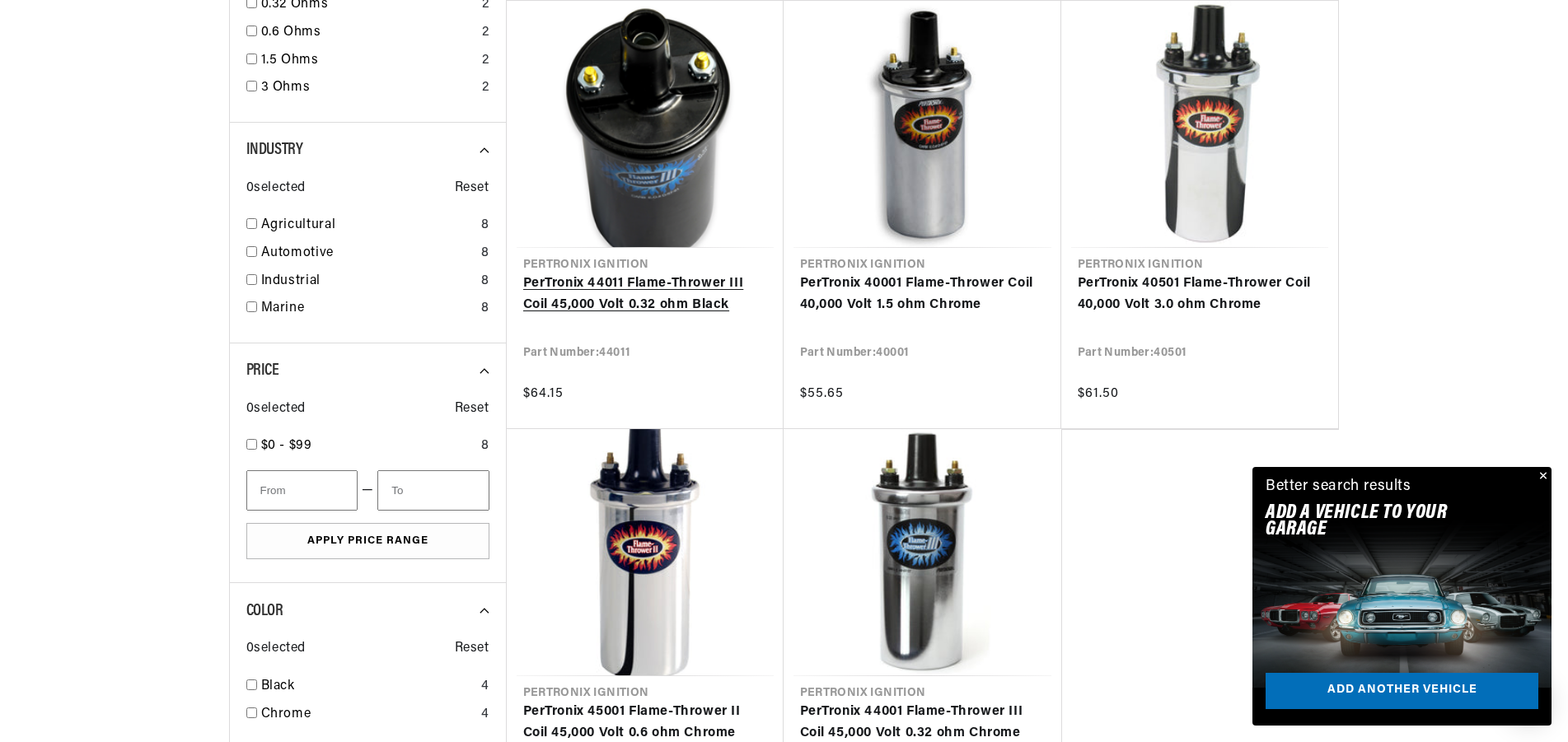
click at [669, 274] on link "PerTronix 44011 Flame-Thrower III Coil 45,000 Volt 0.32 ohm Black" at bounding box center [645, 294] width 243 height 42
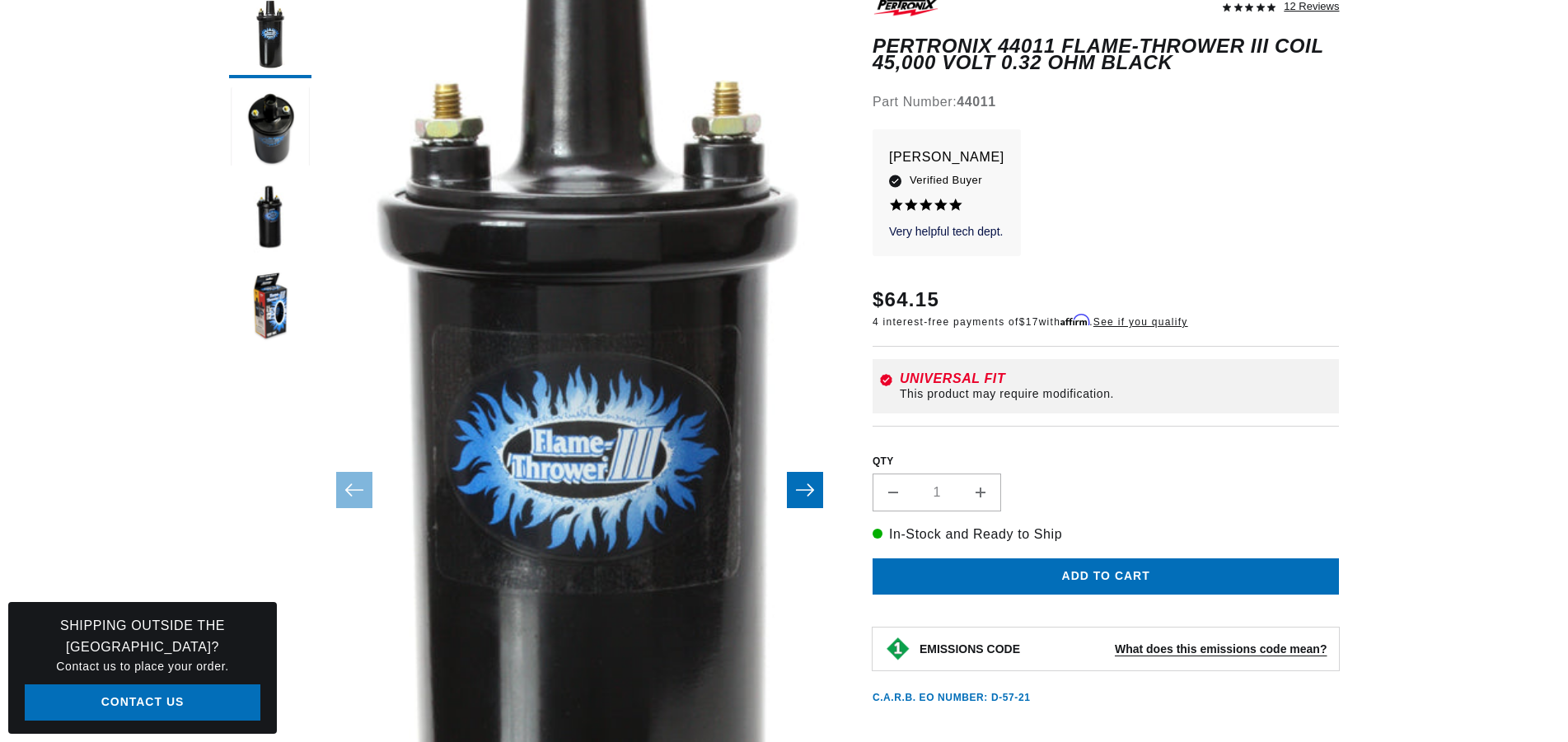
scroll to position [252, 0]
click at [808, 504] on button "Slide right" at bounding box center [804, 490] width 36 height 36
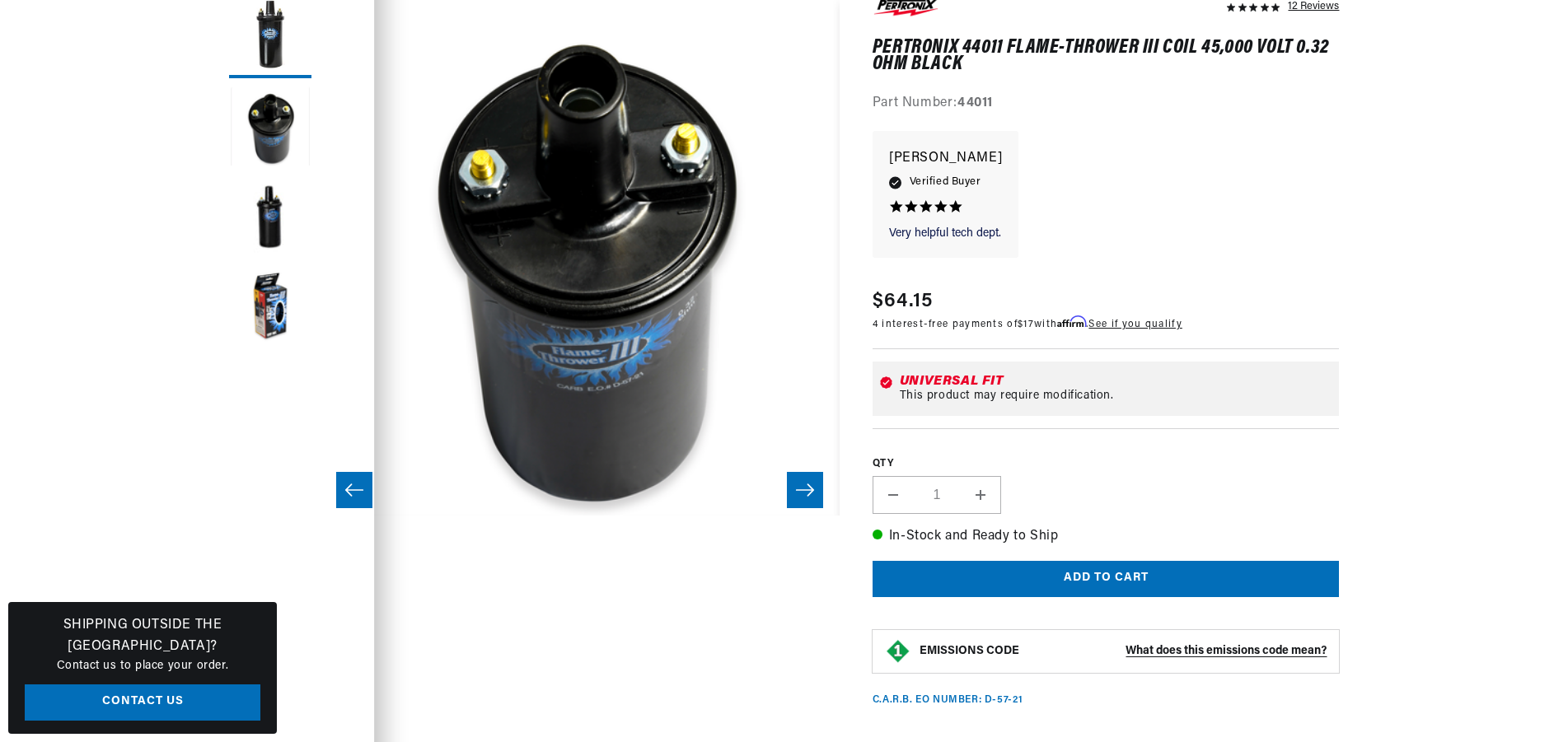
click at [808, 502] on button "Slide right" at bounding box center [804, 490] width 36 height 36
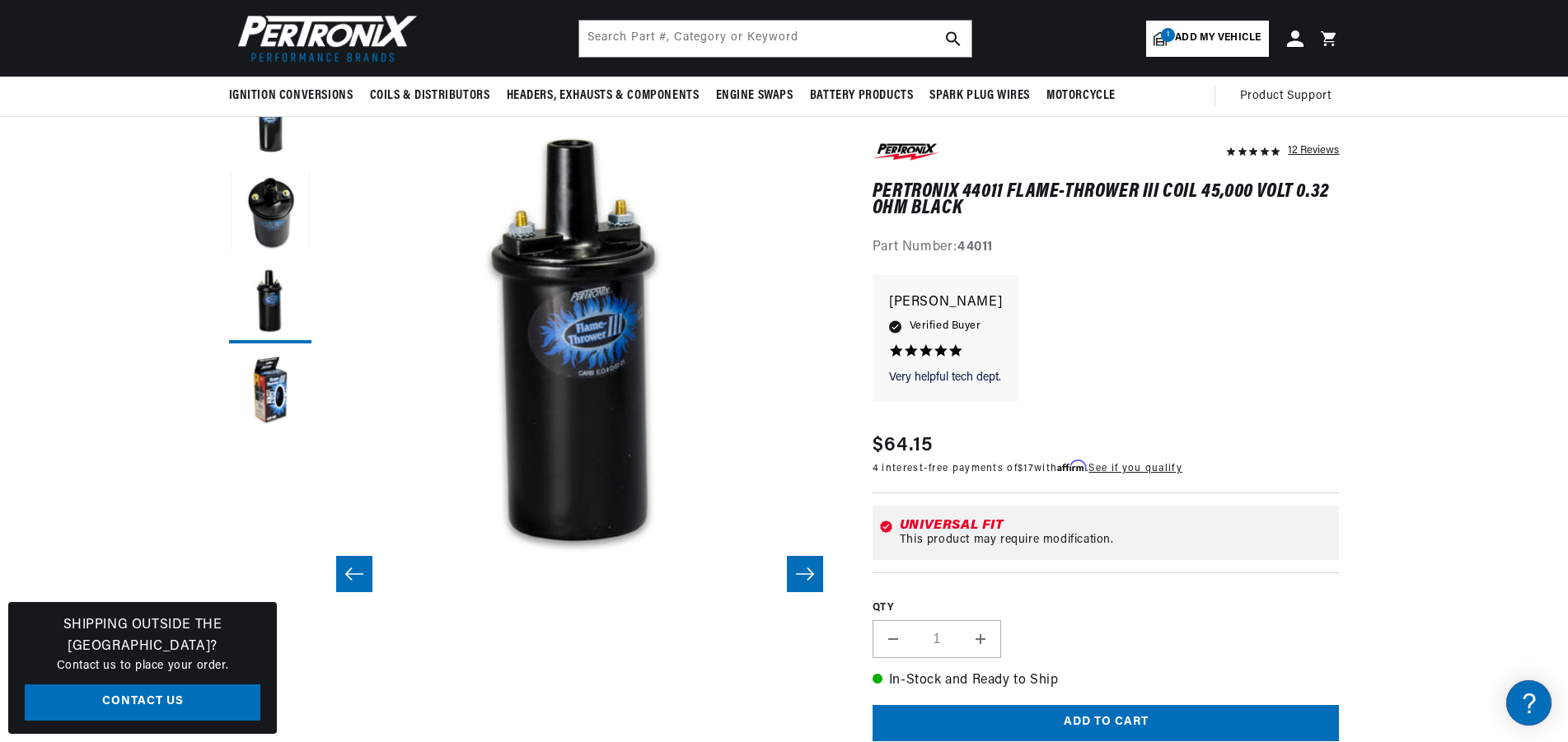
scroll to position [0, 616]
